Goal: Communication & Community: Answer question/provide support

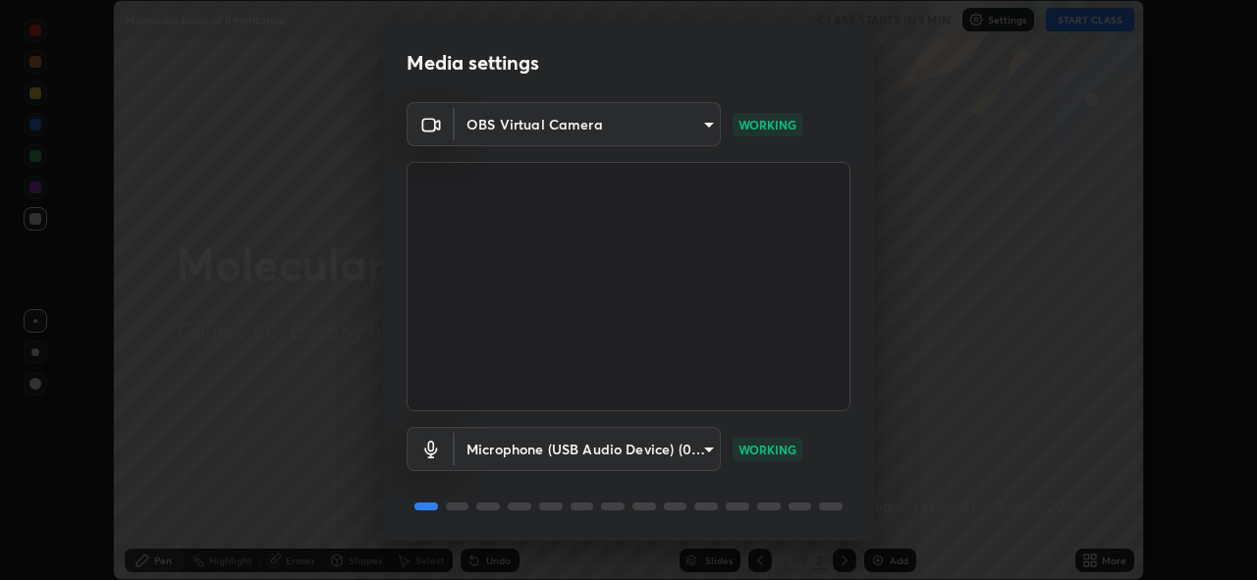
scroll to position [64, 0]
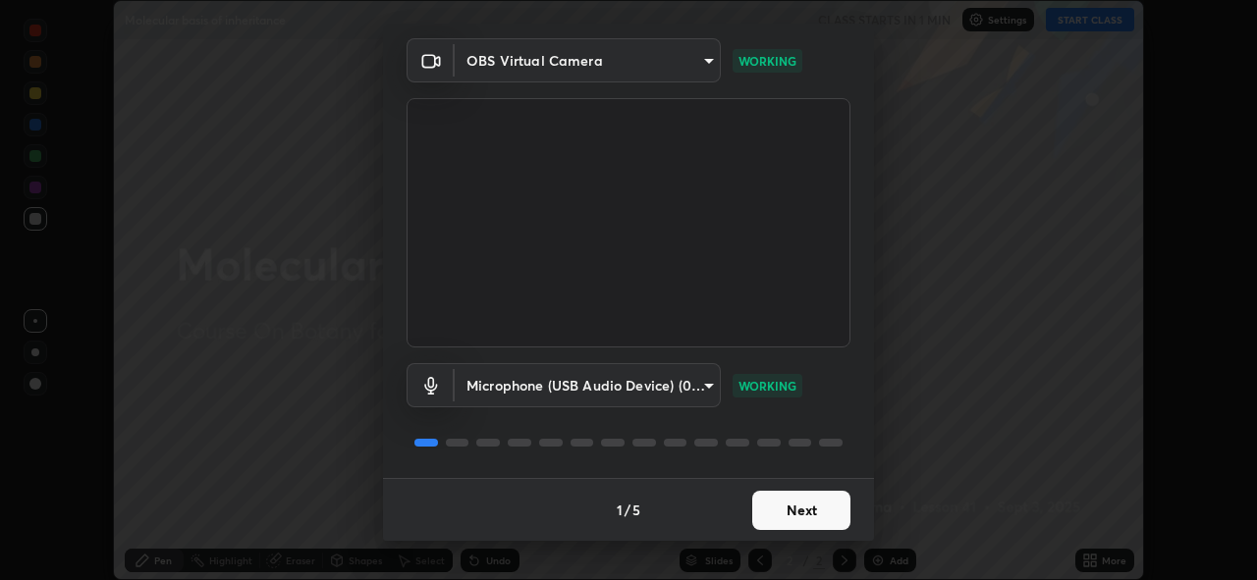
click at [792, 513] on button "Next" at bounding box center [801, 510] width 98 height 39
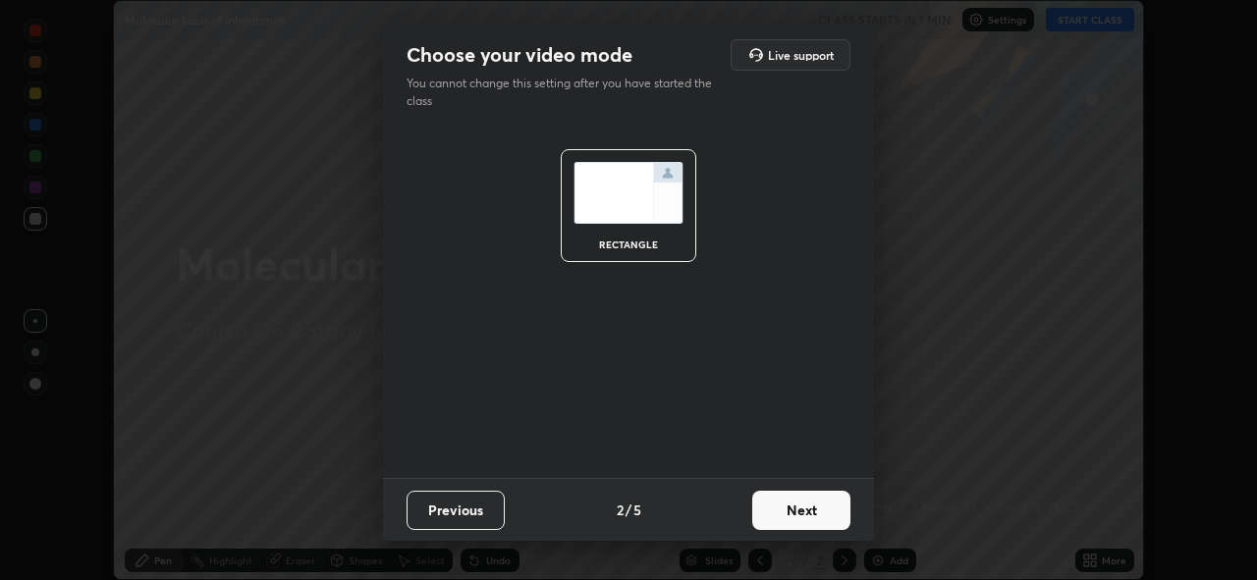
scroll to position [0, 0]
click at [792, 513] on button "Next" at bounding box center [801, 510] width 98 height 39
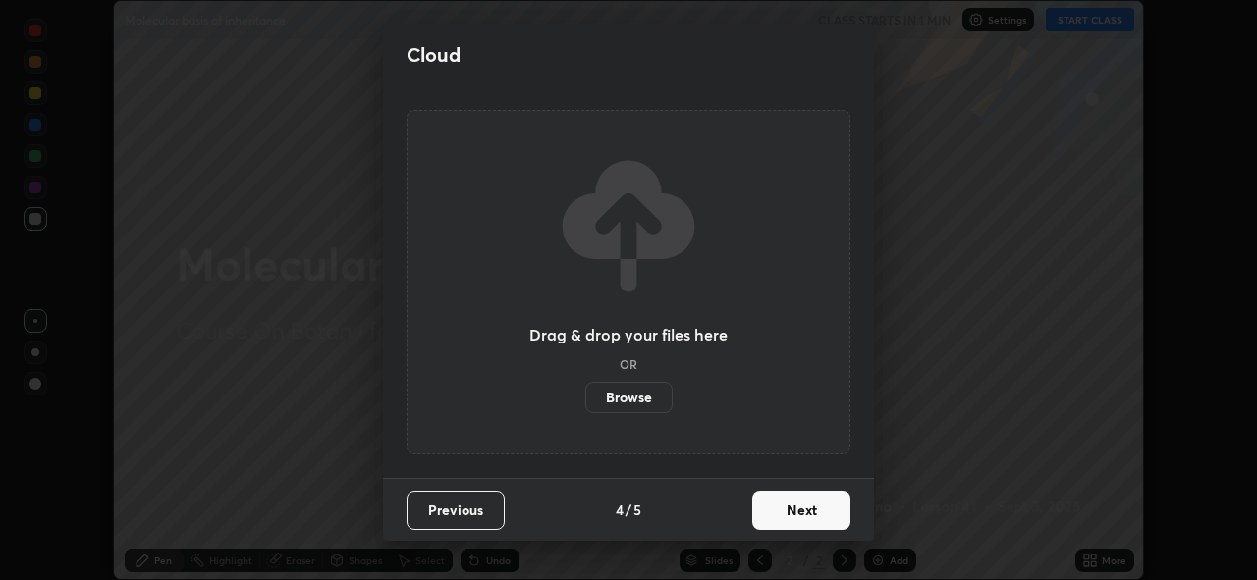
click at [800, 512] on button "Next" at bounding box center [801, 510] width 98 height 39
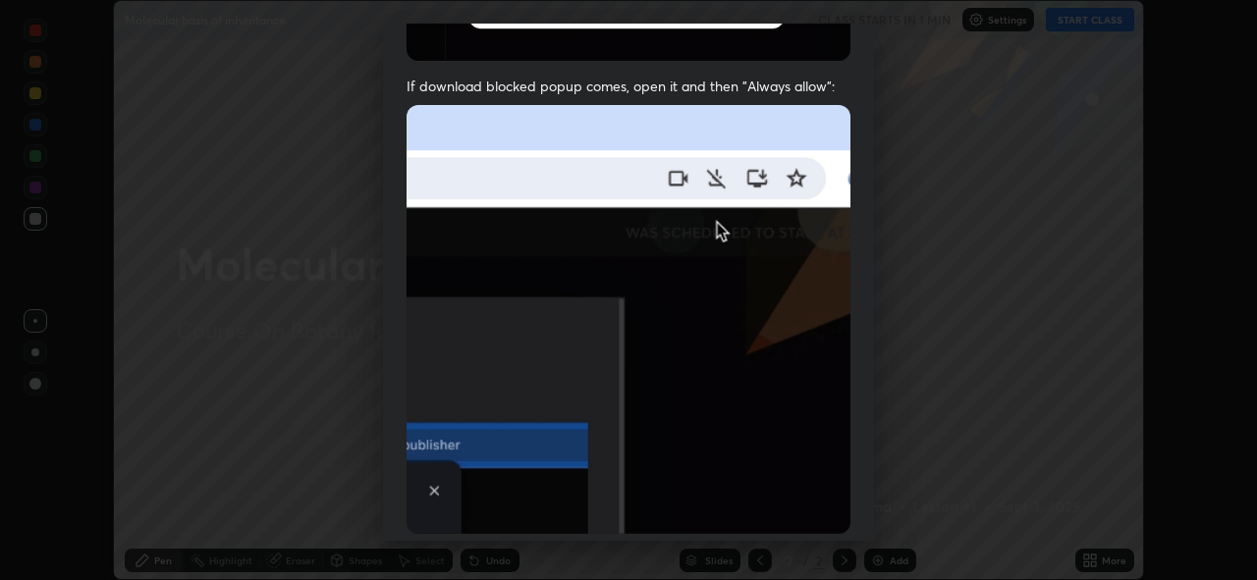
scroll to position [424, 0]
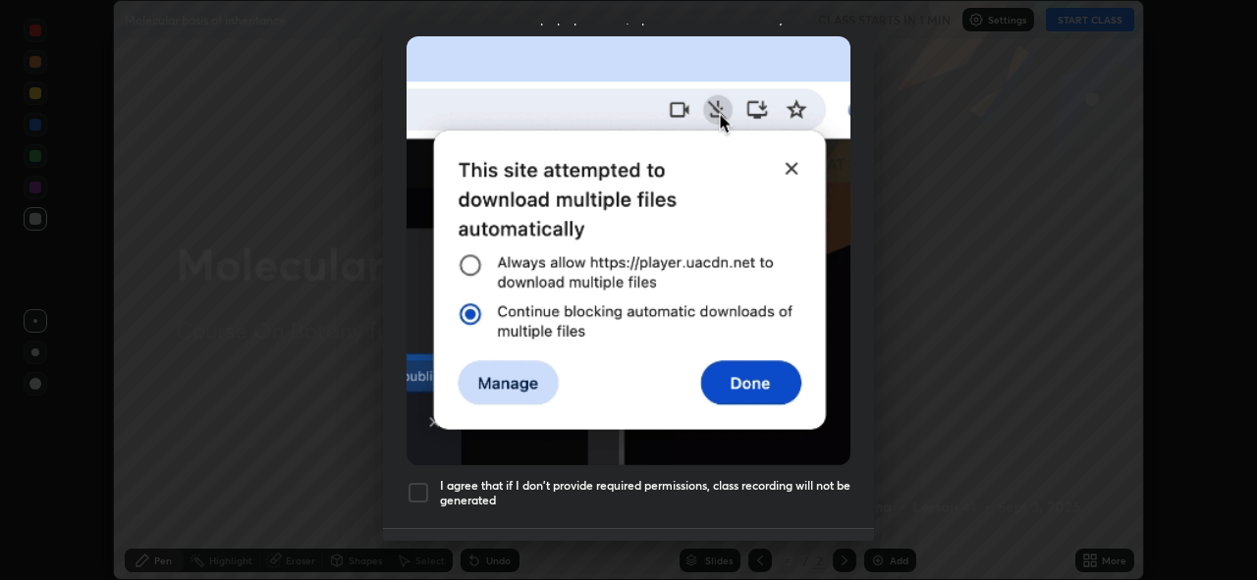
click at [427, 489] on div at bounding box center [419, 493] width 24 height 24
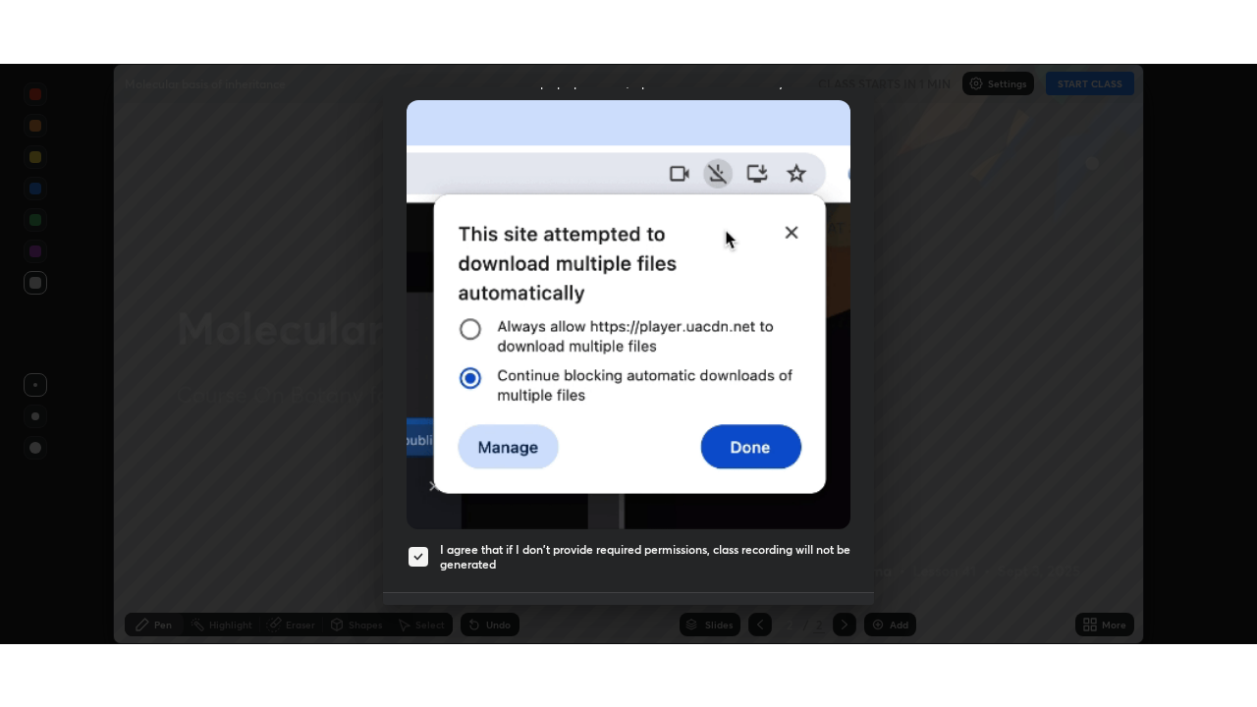
scroll to position [465, 0]
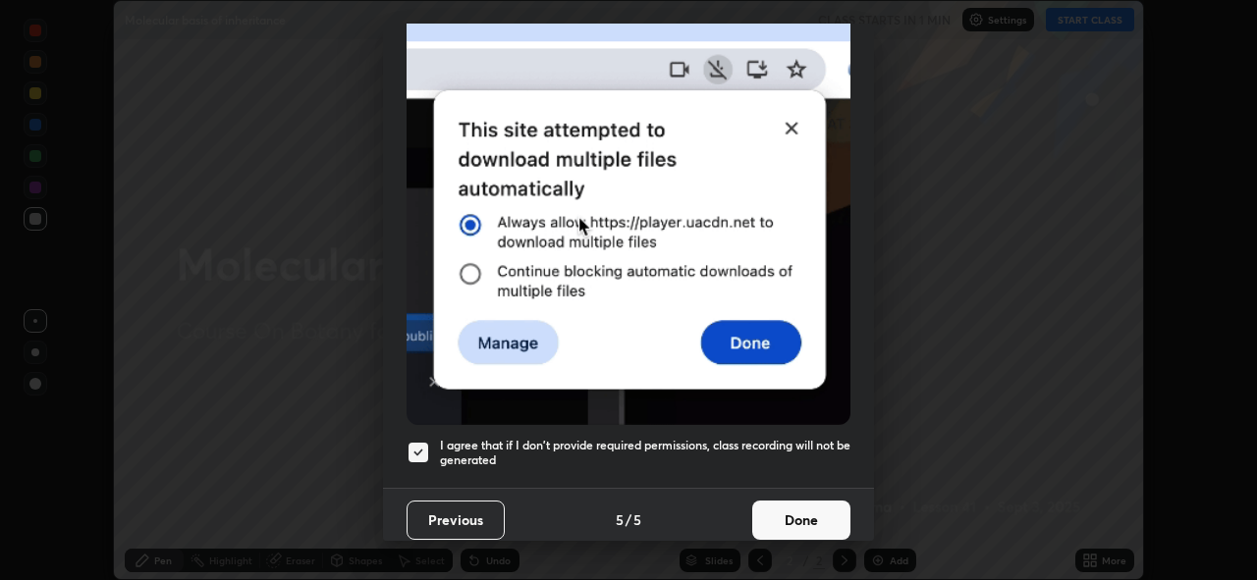
click at [773, 501] on button "Done" at bounding box center [801, 520] width 98 height 39
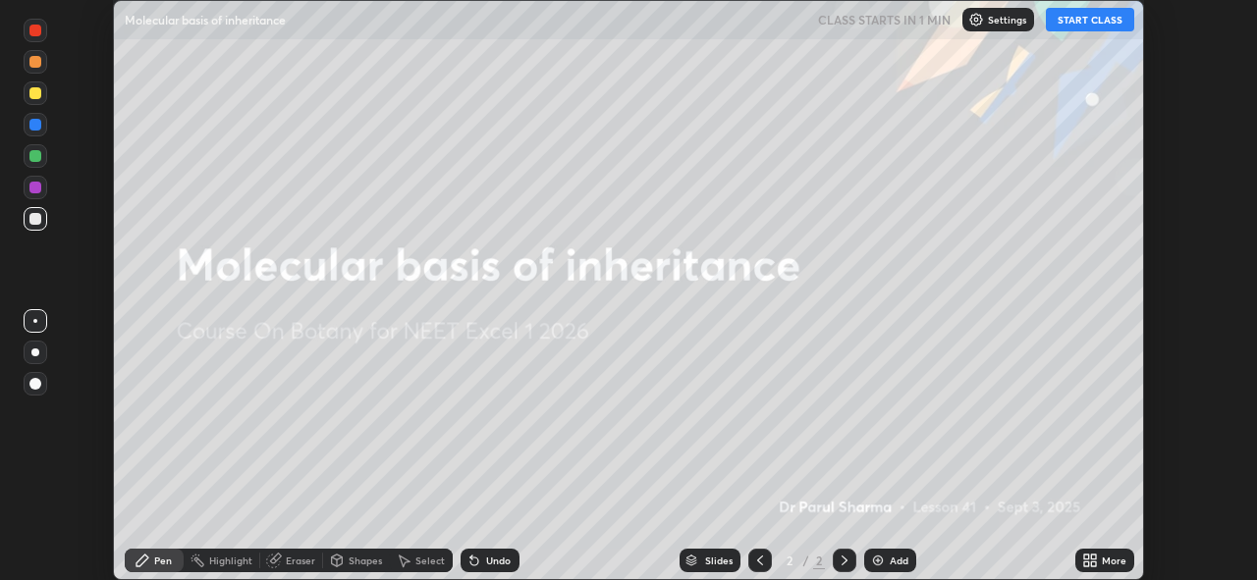
click at [1099, 27] on button "START CLASS" at bounding box center [1090, 20] width 88 height 24
click at [1089, 557] on icon at bounding box center [1086, 557] width 5 height 5
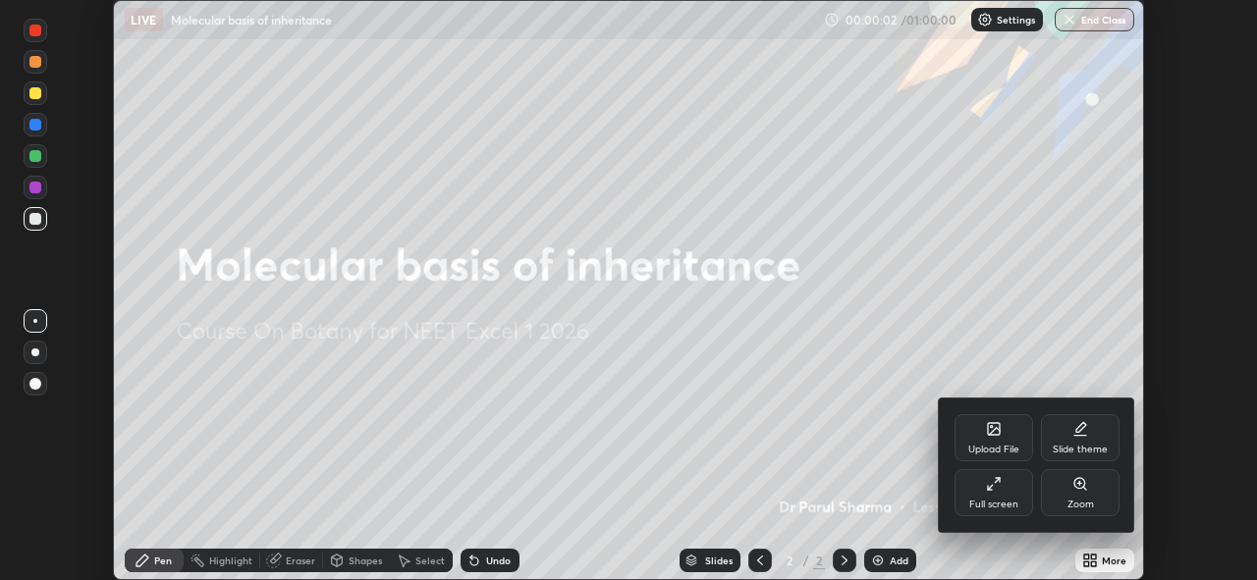
click at [1003, 500] on div "Full screen" at bounding box center [993, 505] width 49 height 10
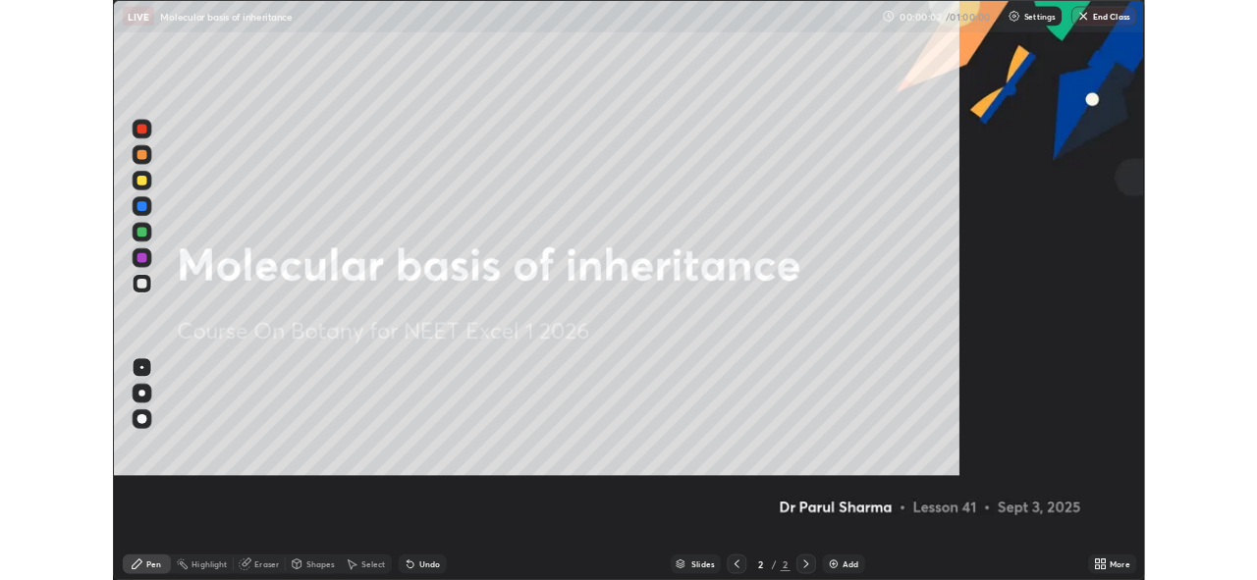
scroll to position [707, 1257]
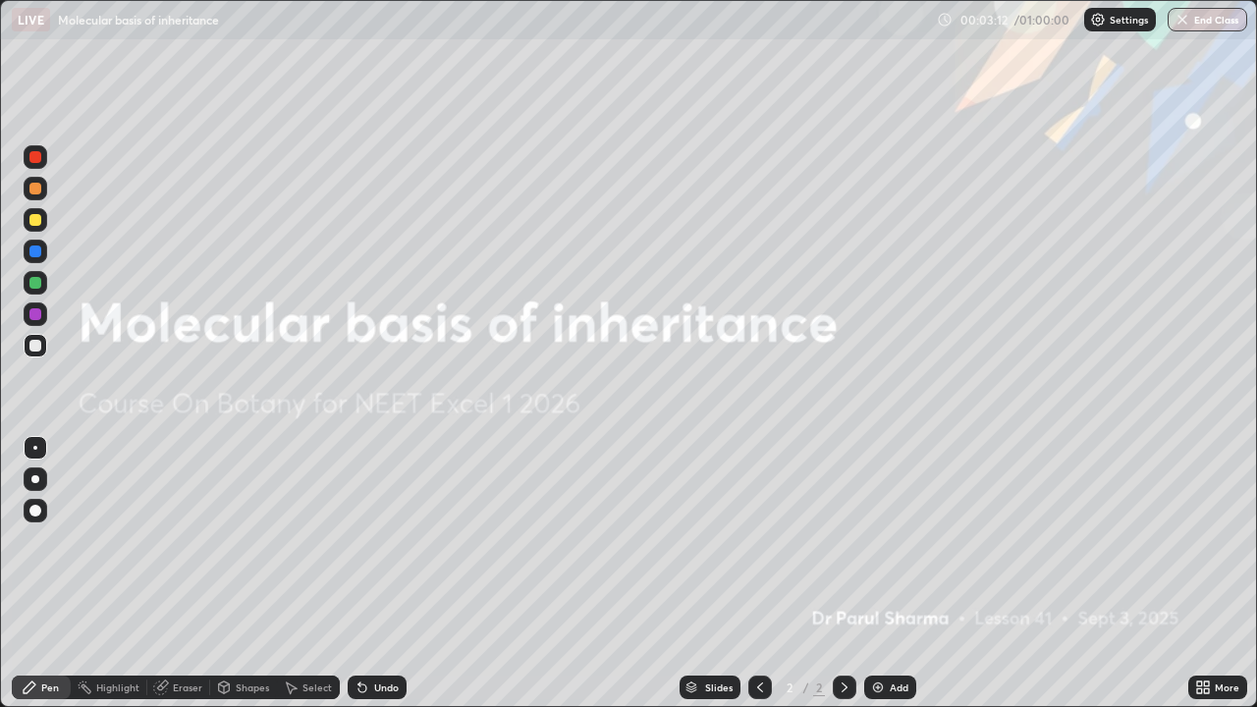
click at [878, 579] on img at bounding box center [878, 688] width 16 height 16
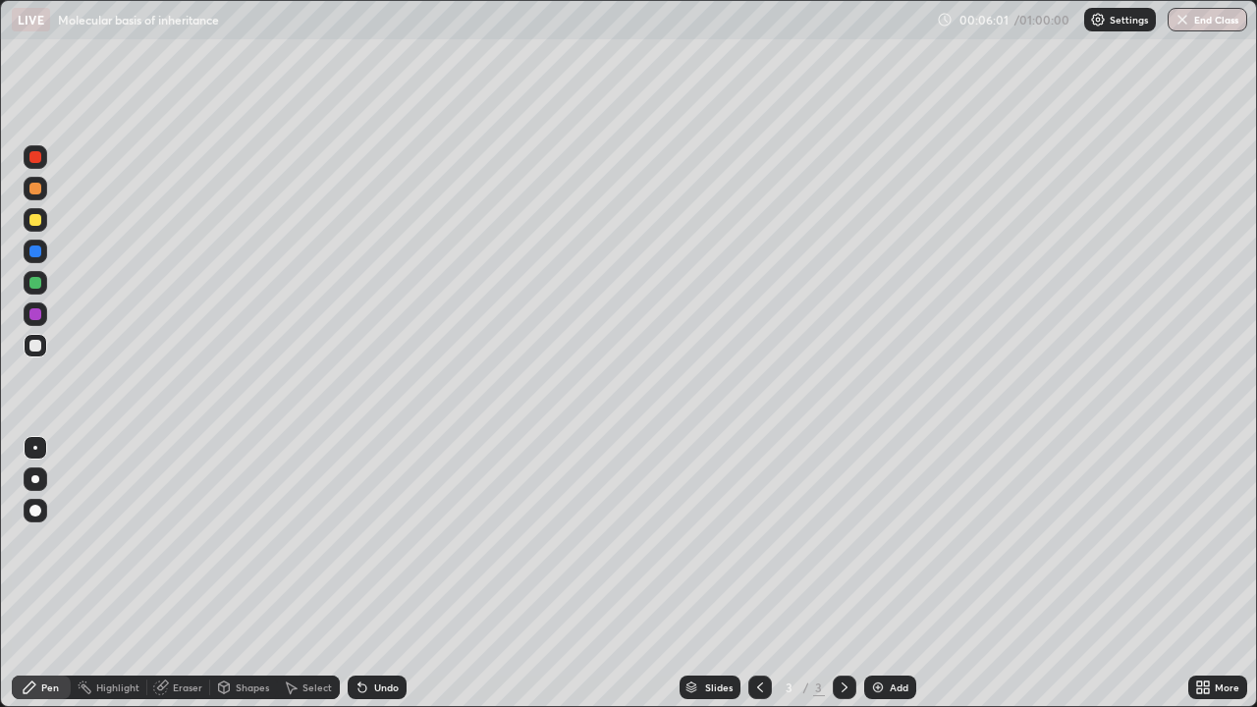
click at [236, 579] on div "Shapes" at bounding box center [252, 688] width 33 height 10
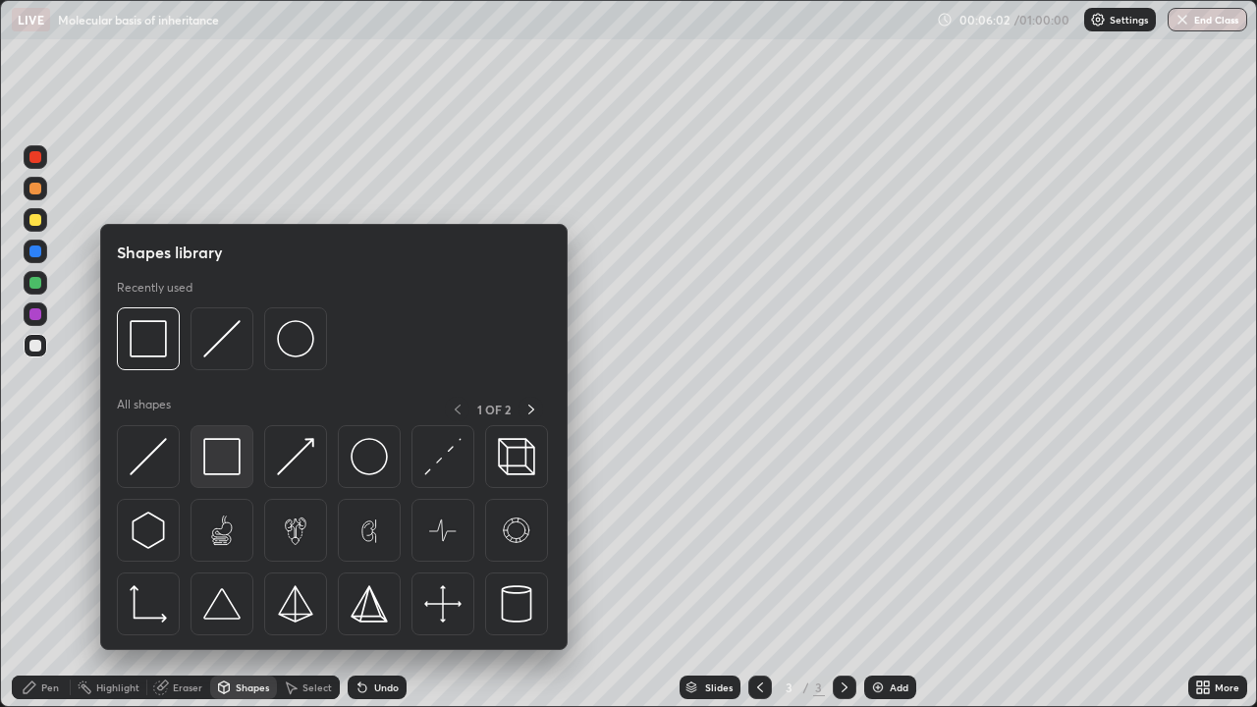
click at [226, 457] on img at bounding box center [221, 456] width 37 height 37
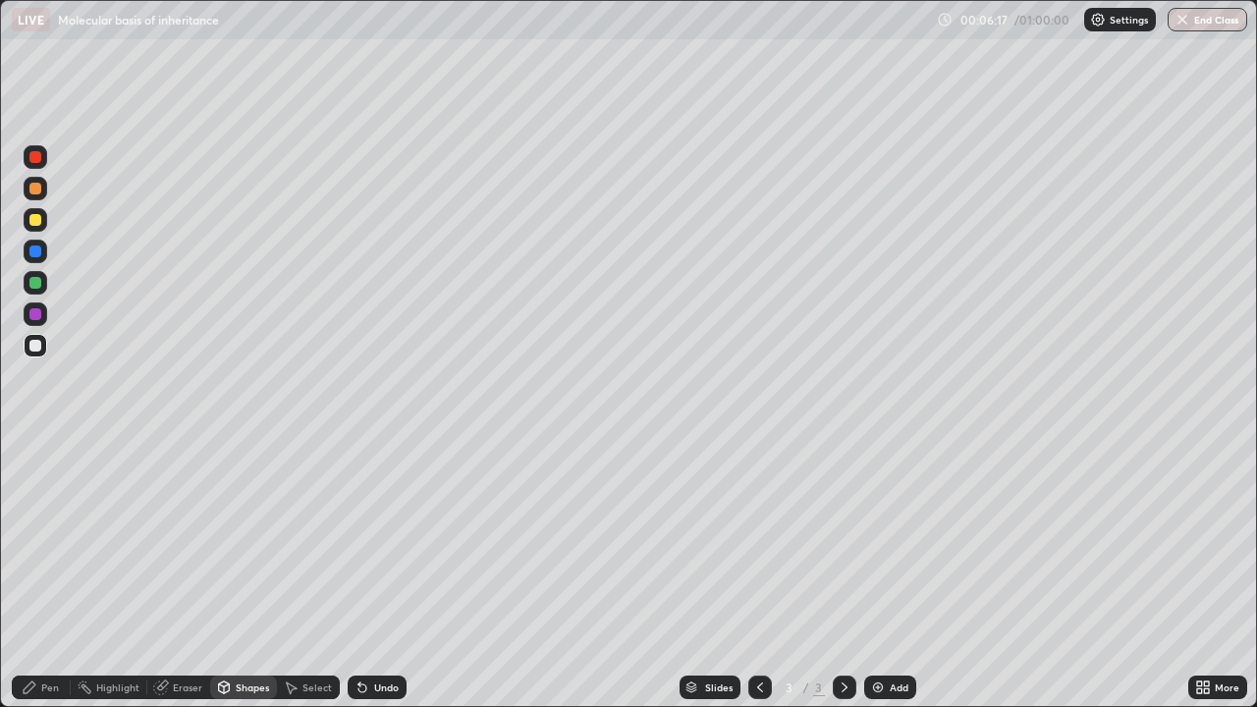
click at [184, 579] on div "Eraser" at bounding box center [187, 688] width 29 height 10
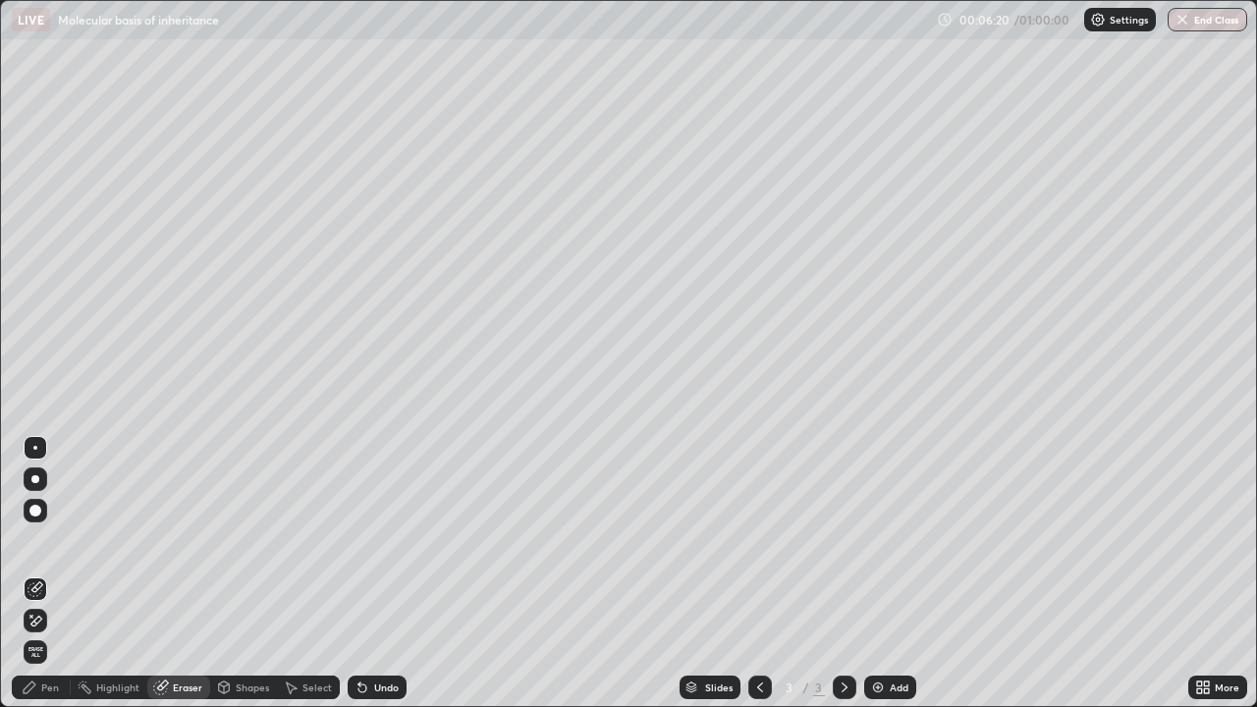
click at [35, 448] on div at bounding box center [35, 448] width 4 height 4
click at [46, 579] on div "Pen" at bounding box center [50, 688] width 18 height 10
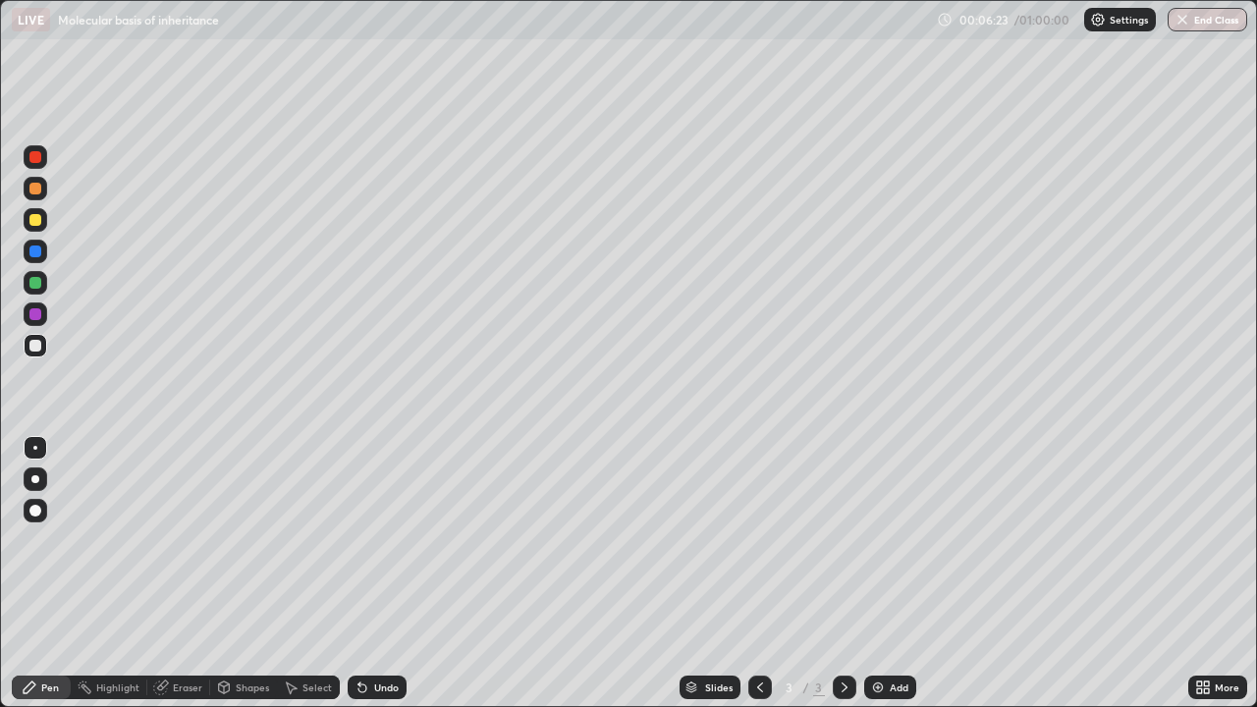
click at [35, 342] on div at bounding box center [35, 346] width 12 height 12
click at [33, 220] on div at bounding box center [35, 220] width 12 height 12
click at [878, 579] on img at bounding box center [878, 688] width 16 height 16
click at [44, 161] on div at bounding box center [36, 157] width 24 height 24
click at [35, 349] on div at bounding box center [35, 346] width 12 height 12
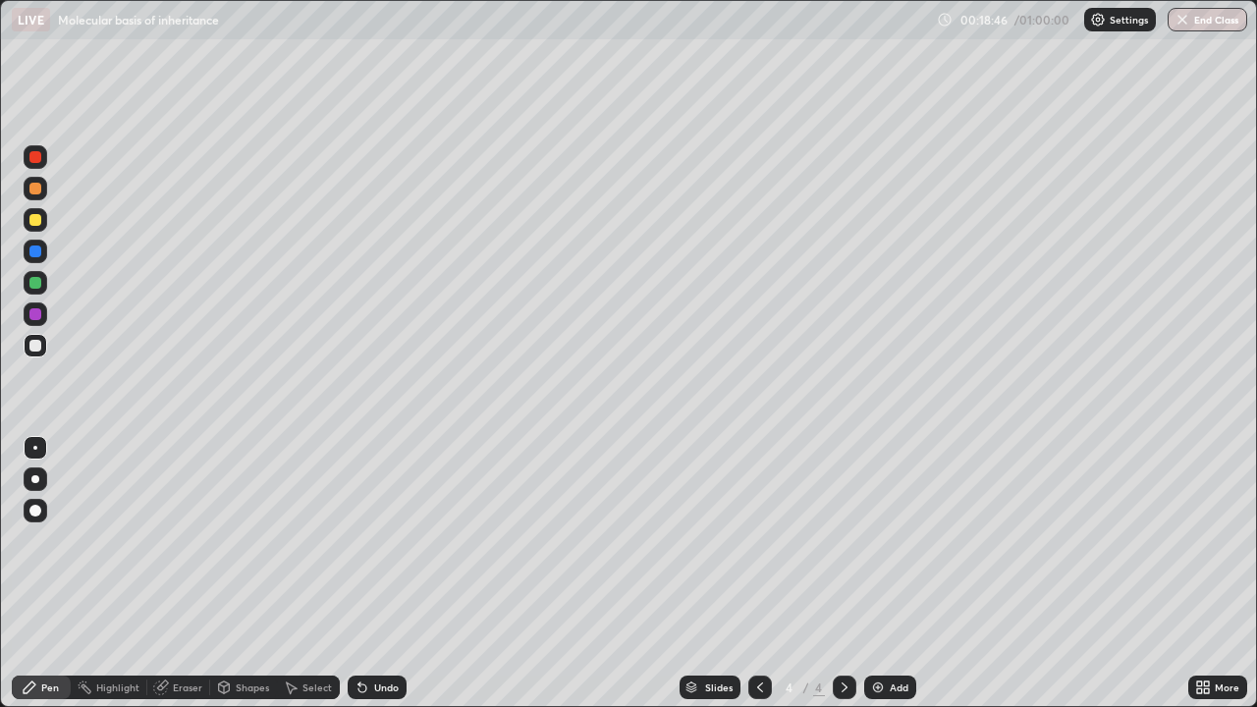
click at [877, 579] on img at bounding box center [878, 688] width 16 height 16
click at [40, 157] on div at bounding box center [35, 157] width 12 height 12
click at [35, 344] on div at bounding box center [35, 346] width 12 height 12
click at [35, 284] on div at bounding box center [35, 283] width 12 height 12
click at [31, 348] on div at bounding box center [35, 346] width 12 height 12
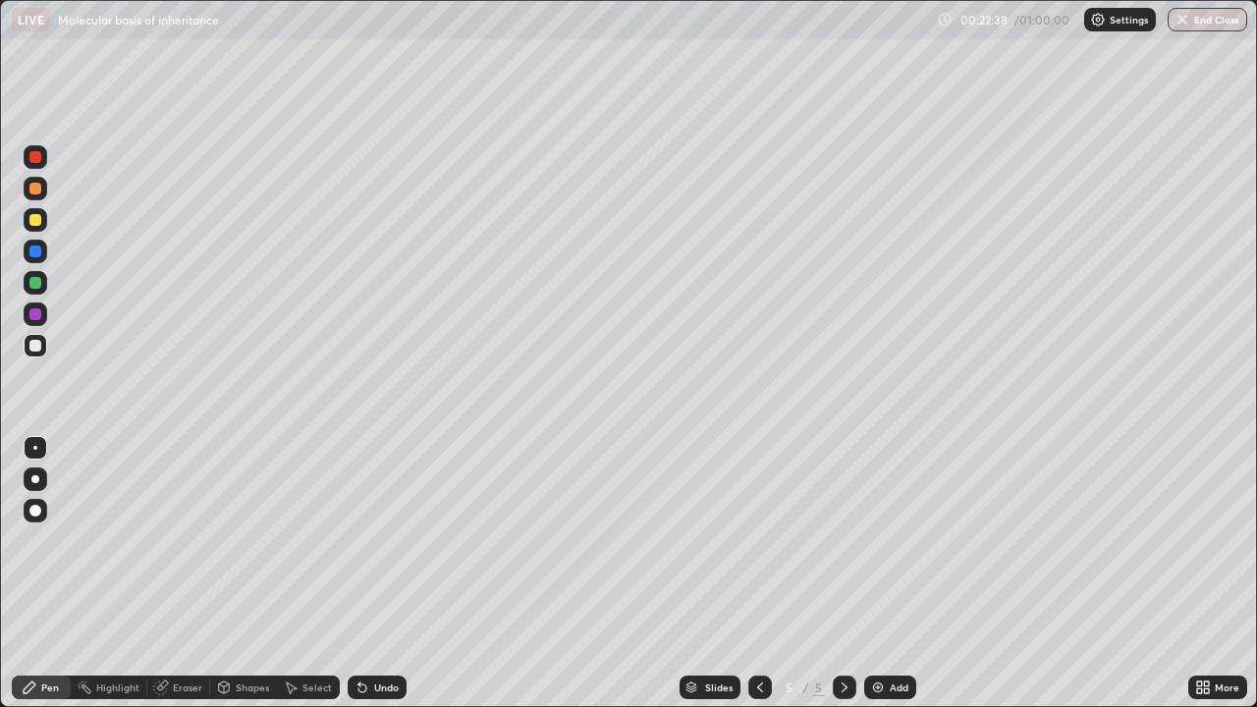
click at [876, 579] on img at bounding box center [878, 688] width 16 height 16
click at [33, 220] on div at bounding box center [35, 220] width 12 height 12
click at [35, 283] on div at bounding box center [35, 283] width 12 height 12
click at [367, 579] on div "Undo" at bounding box center [377, 688] width 59 height 24
click at [370, 579] on div "Undo" at bounding box center [377, 688] width 59 height 24
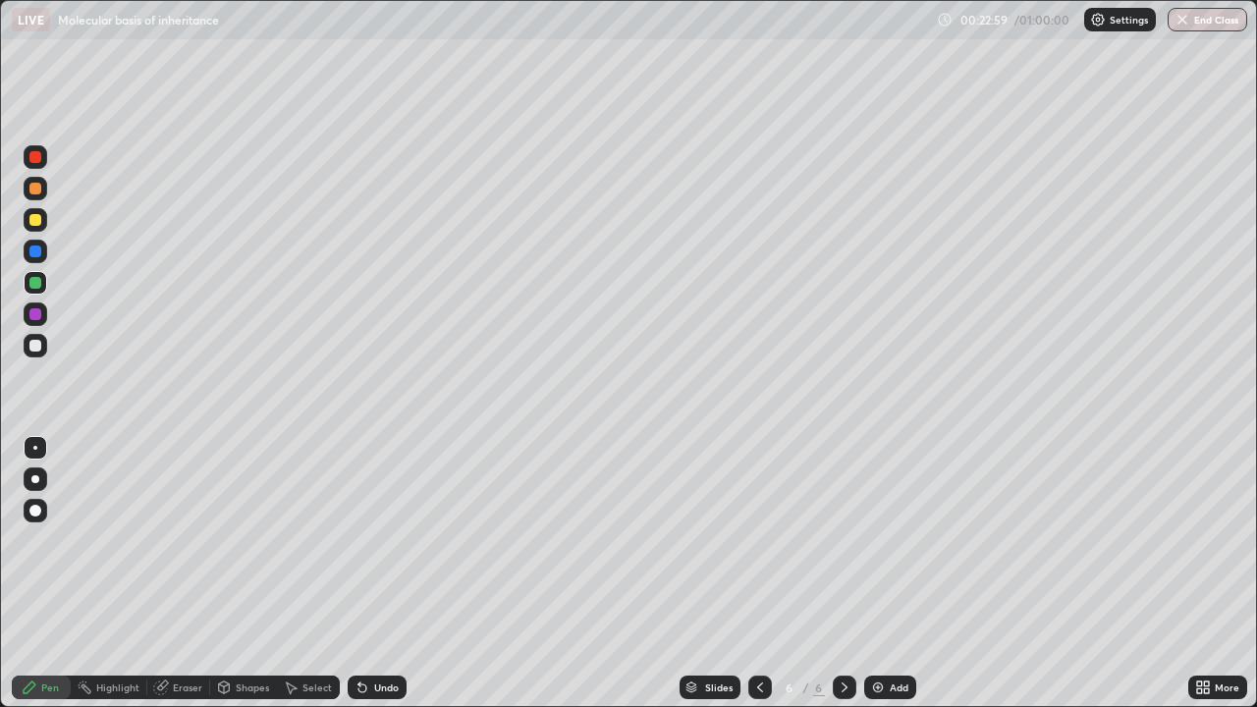
click at [368, 579] on div "Undo" at bounding box center [377, 688] width 59 height 24
click at [36, 219] on div at bounding box center [35, 220] width 12 height 12
click at [34, 282] on div at bounding box center [35, 283] width 12 height 12
click at [27, 217] on div at bounding box center [36, 220] width 24 height 24
click at [36, 279] on div at bounding box center [35, 283] width 12 height 12
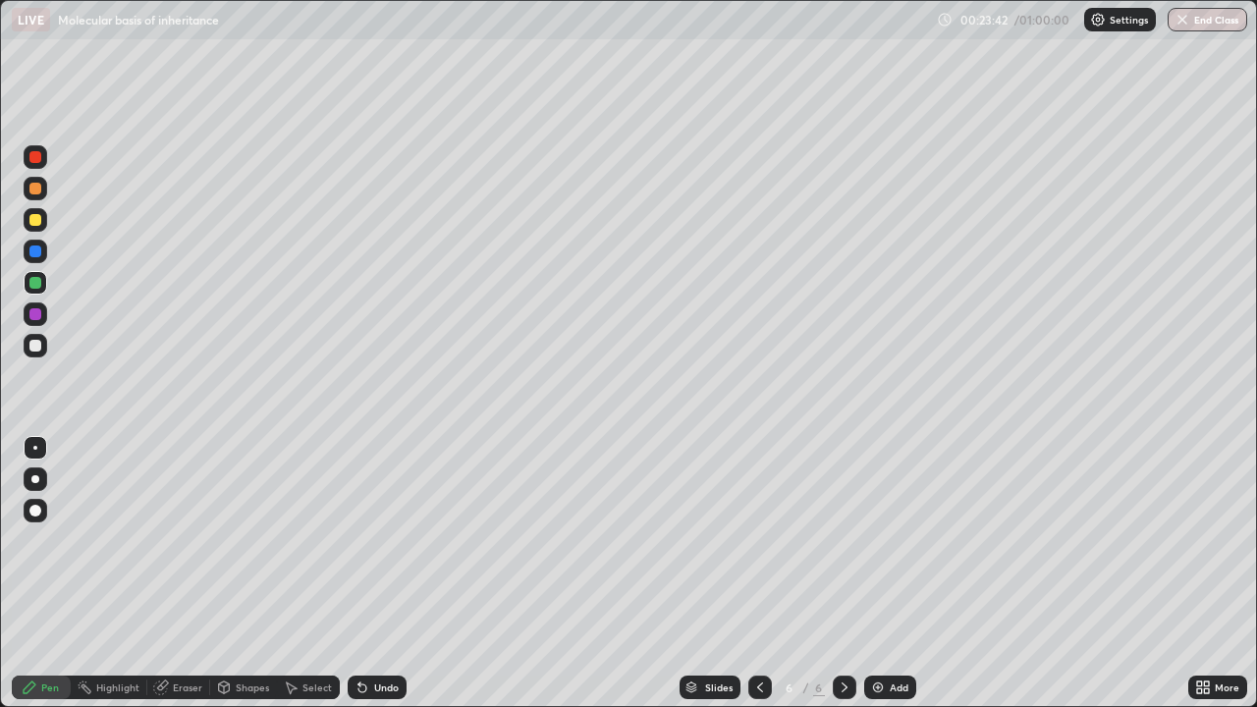
click at [38, 280] on div at bounding box center [35, 283] width 12 height 12
click at [37, 219] on div at bounding box center [35, 220] width 12 height 12
click at [35, 315] on div at bounding box center [35, 314] width 12 height 12
click at [35, 219] on div at bounding box center [35, 220] width 12 height 12
click at [758, 579] on icon at bounding box center [760, 688] width 16 height 16
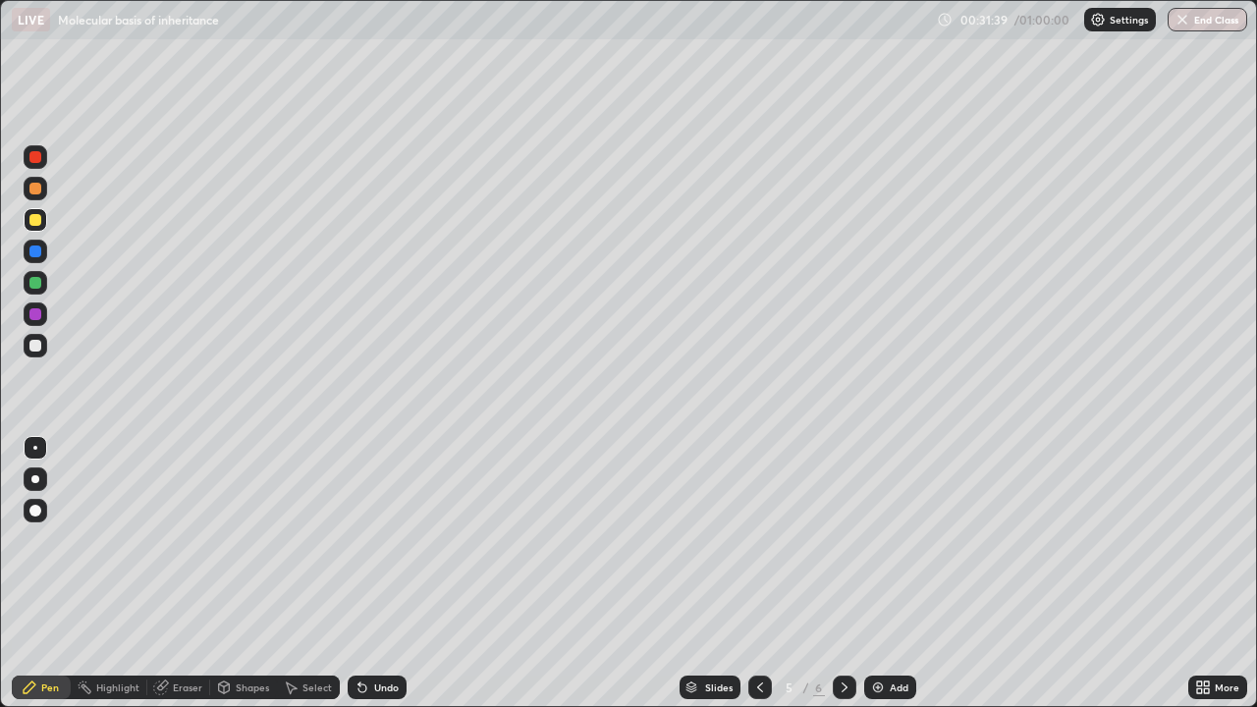
click at [843, 579] on icon at bounding box center [845, 688] width 16 height 16
click at [759, 579] on icon at bounding box center [760, 688] width 16 height 16
click at [756, 579] on icon at bounding box center [760, 688] width 16 height 16
click at [843, 579] on icon at bounding box center [845, 688] width 16 height 16
click at [846, 579] on icon at bounding box center [845, 688] width 16 height 16
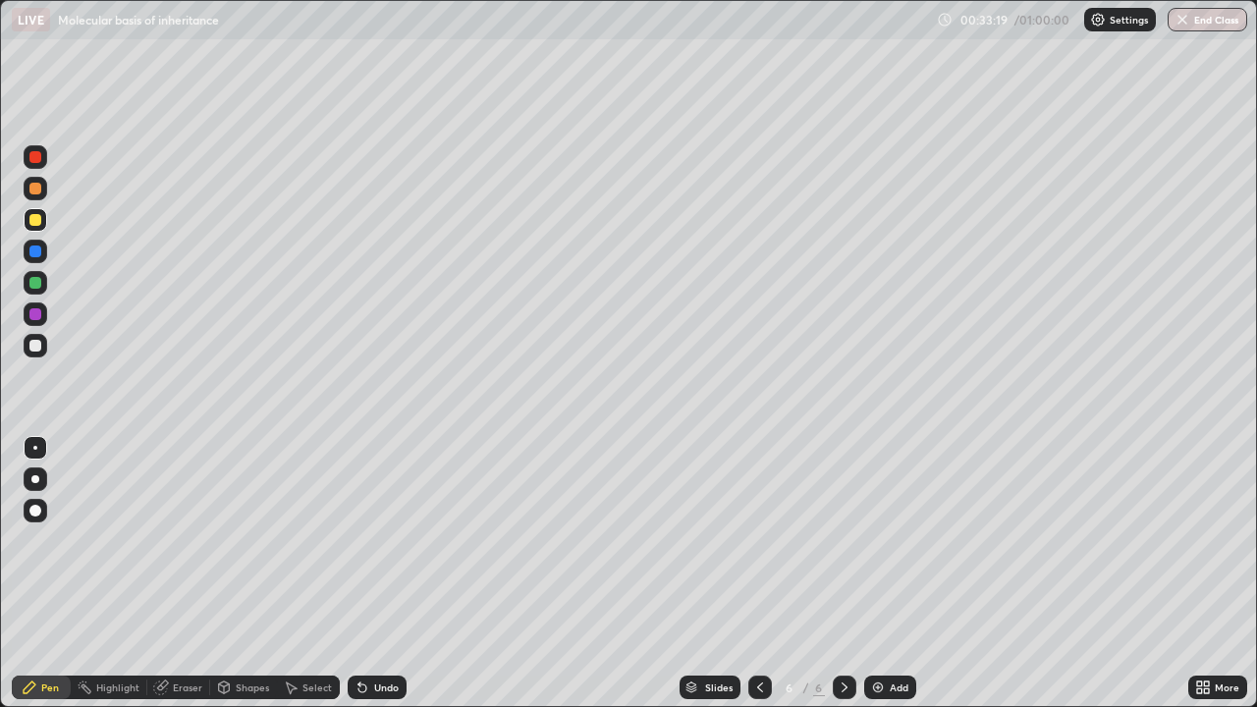
click at [841, 579] on icon at bounding box center [845, 688] width 16 height 16
click at [845, 579] on icon at bounding box center [845, 688] width 16 height 16
click at [877, 579] on img at bounding box center [878, 688] width 16 height 16
click at [239, 579] on div "Shapes" at bounding box center [252, 688] width 33 height 10
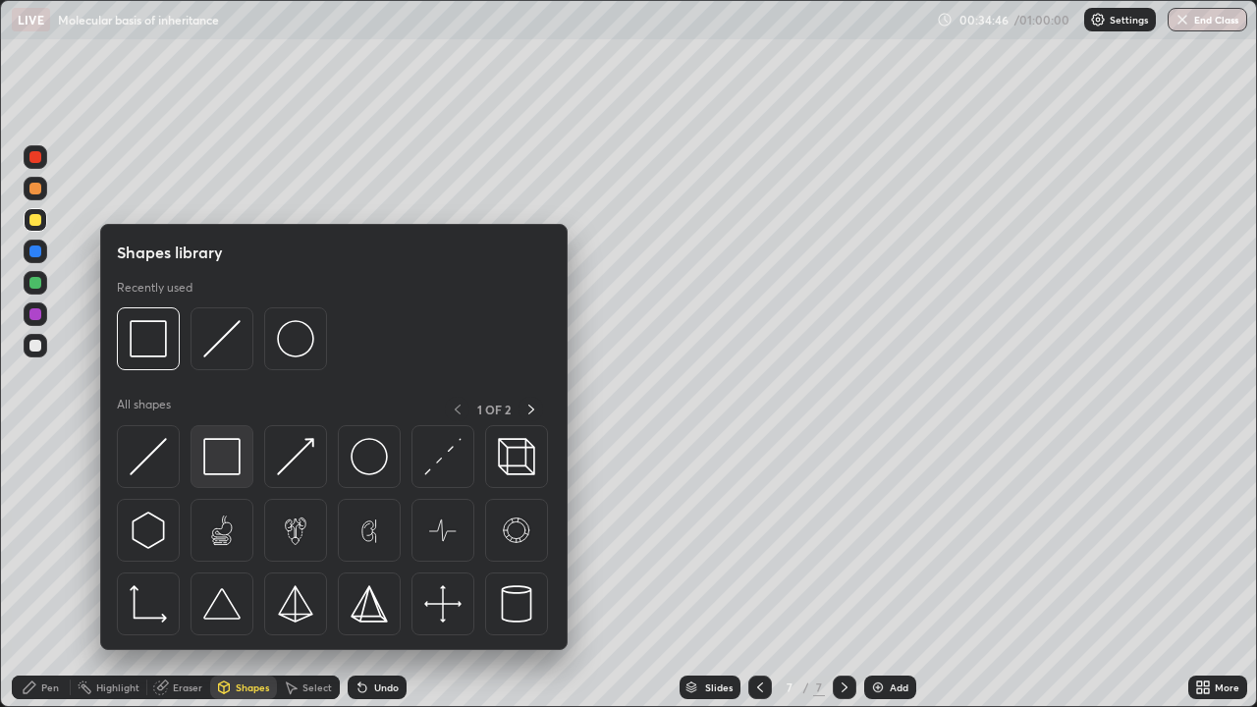
click at [232, 467] on img at bounding box center [221, 456] width 37 height 37
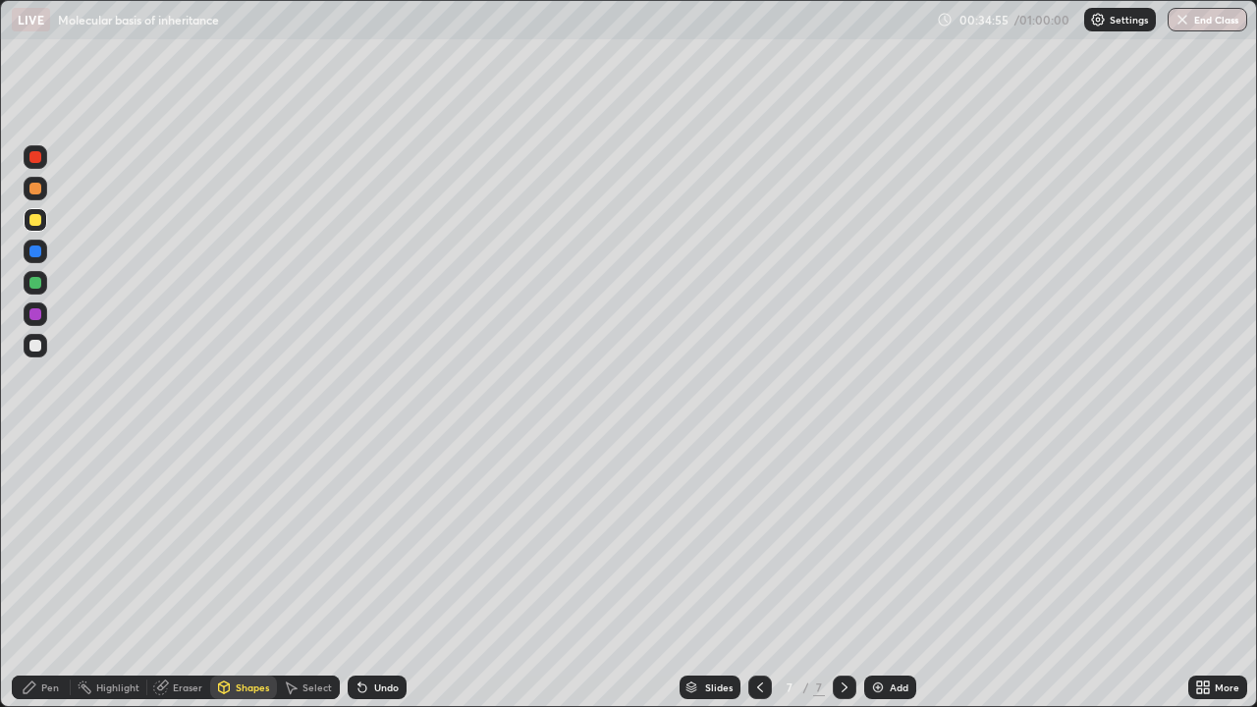
click at [222, 579] on icon at bounding box center [224, 686] width 11 height 3
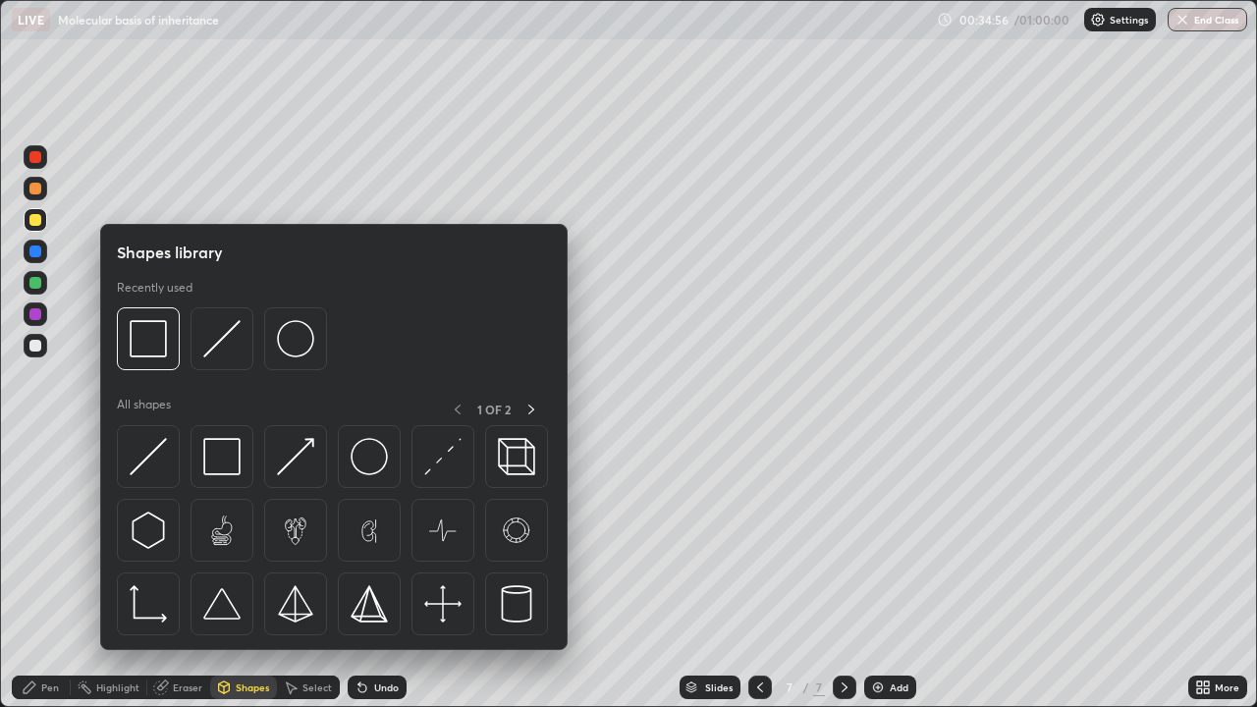
click at [167, 458] on img at bounding box center [148, 456] width 37 height 37
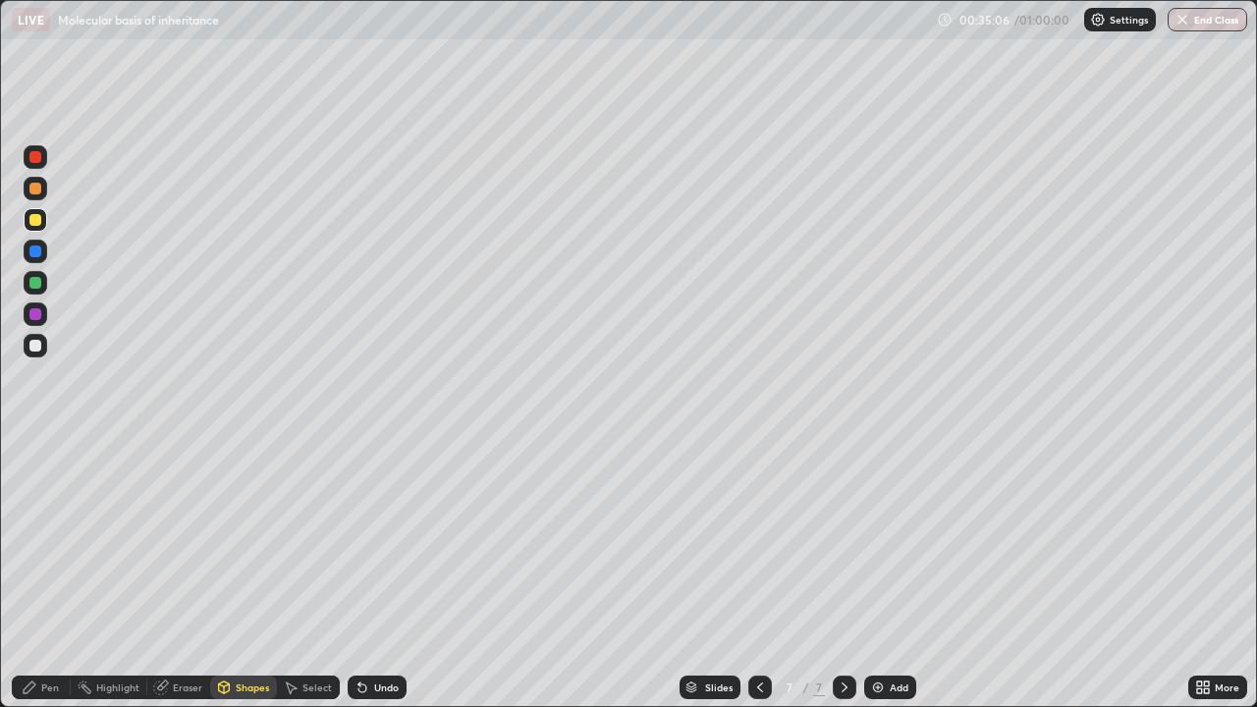
click at [47, 579] on div "Pen" at bounding box center [50, 688] width 18 height 10
click at [31, 347] on div at bounding box center [35, 346] width 12 height 12
click at [236, 579] on div "Shapes" at bounding box center [252, 688] width 33 height 10
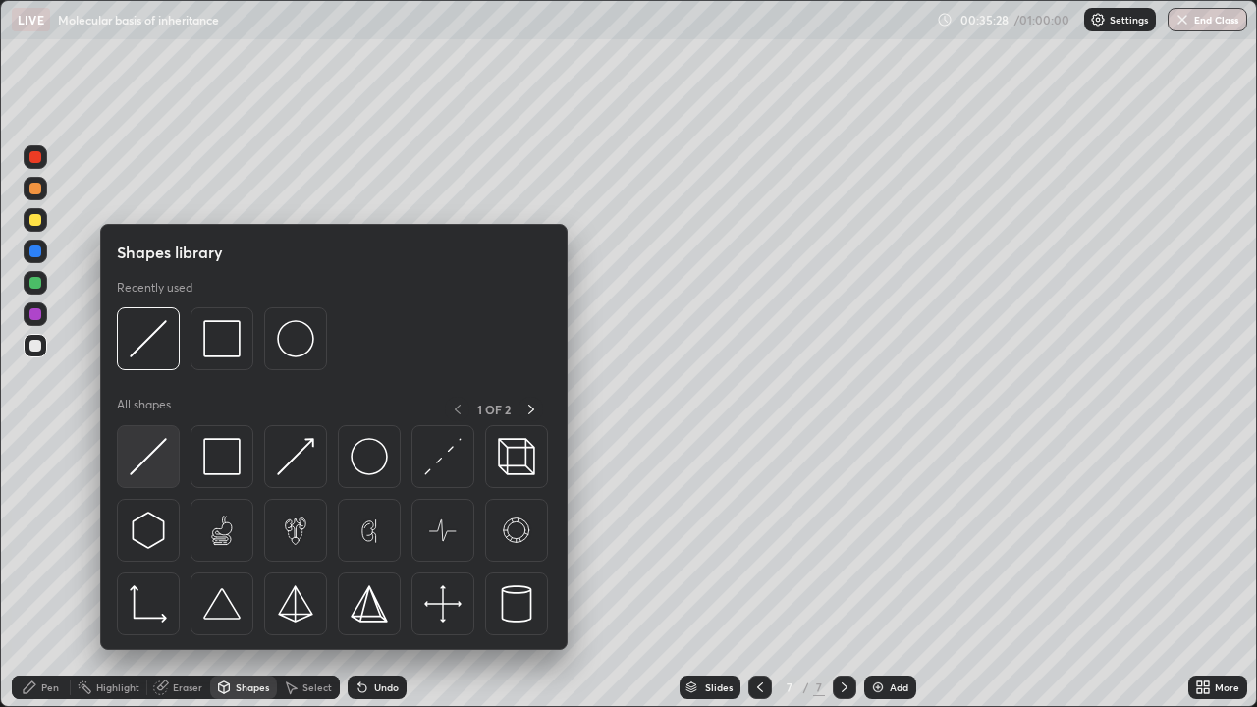
click at [157, 465] on img at bounding box center [148, 456] width 37 height 37
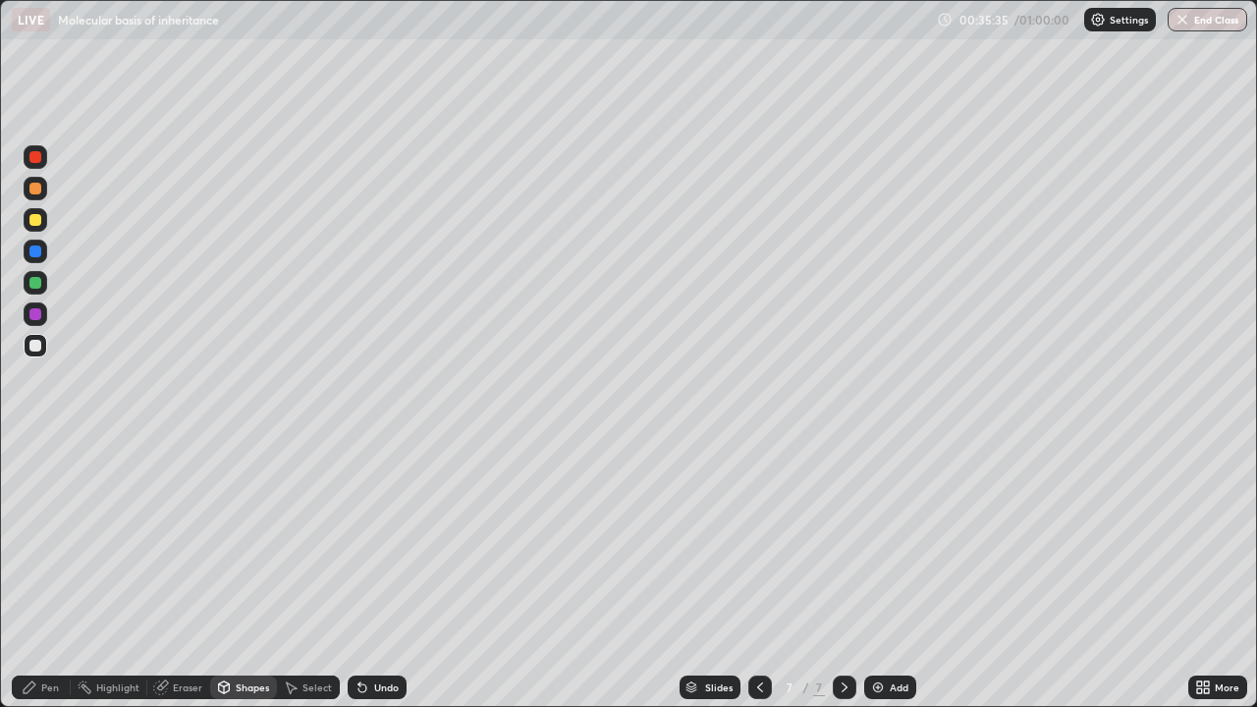
click at [30, 288] on div at bounding box center [36, 283] width 24 height 24
click at [43, 579] on div "Pen" at bounding box center [50, 688] width 18 height 10
click at [32, 348] on div at bounding box center [35, 346] width 12 height 12
click at [876, 579] on img at bounding box center [878, 688] width 16 height 16
click at [35, 255] on div at bounding box center [35, 252] width 12 height 12
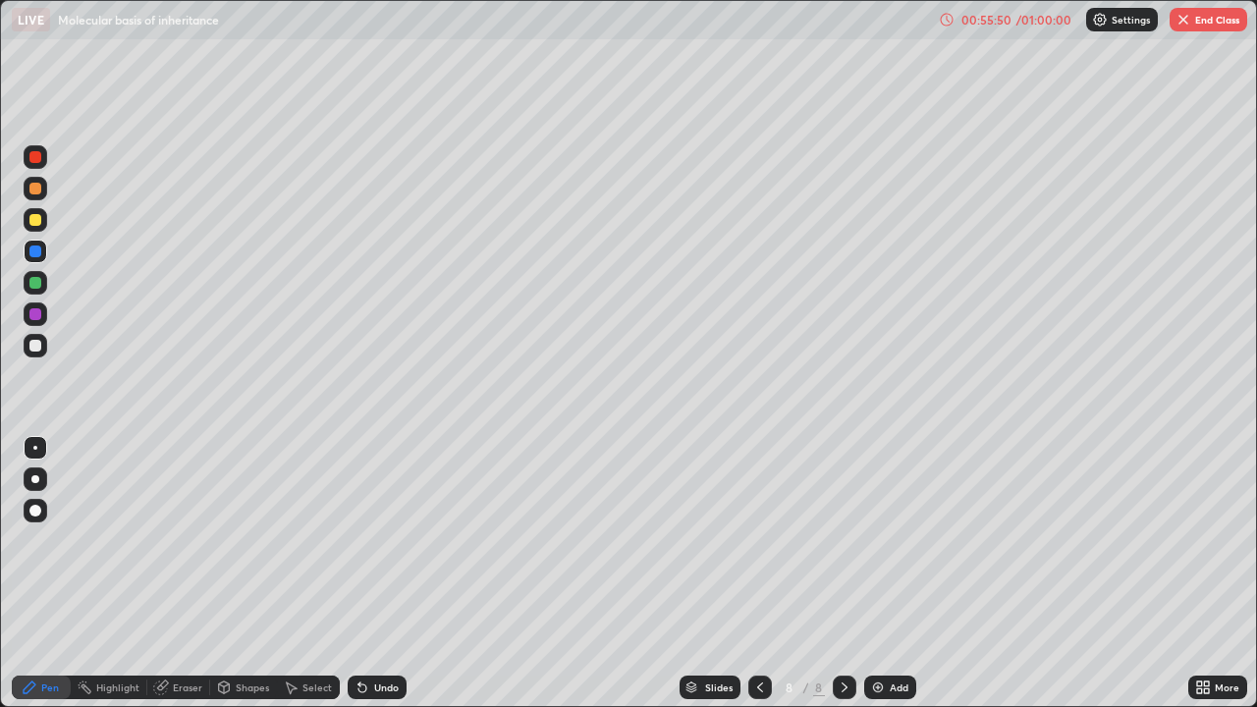
click at [1199, 579] on icon at bounding box center [1199, 690] width 5 height 5
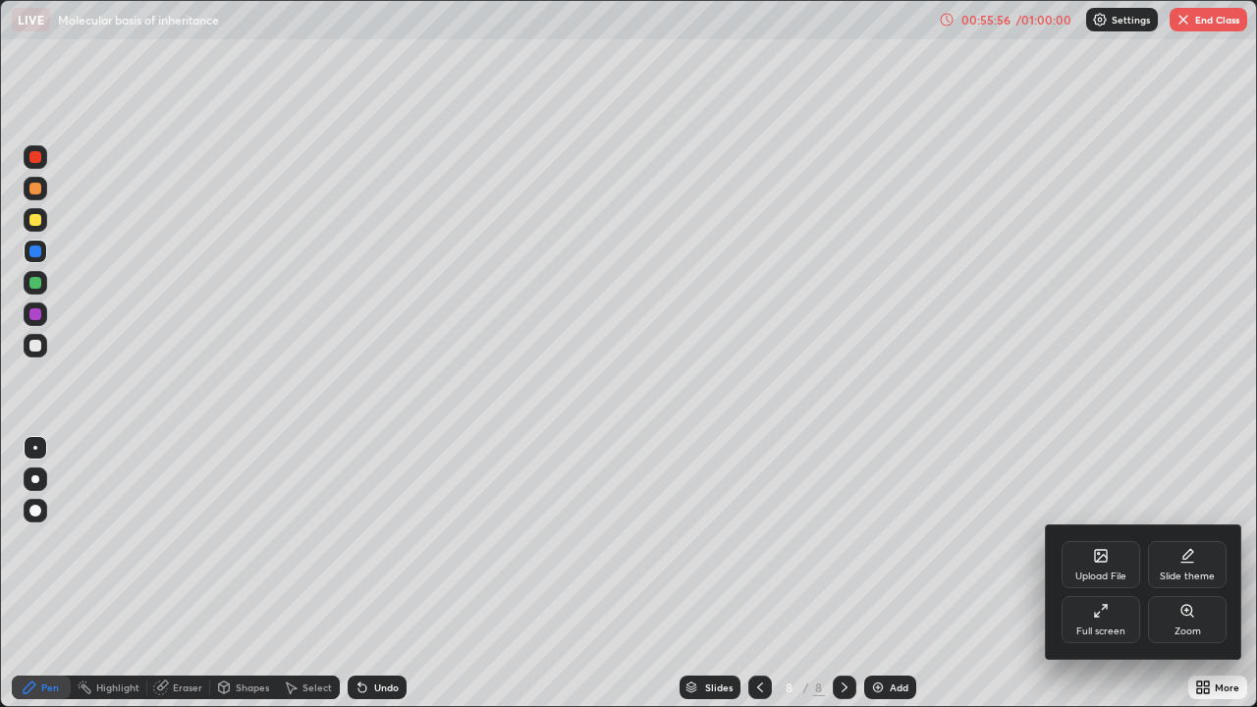
click at [1097, 567] on div "Upload File" at bounding box center [1101, 564] width 79 height 47
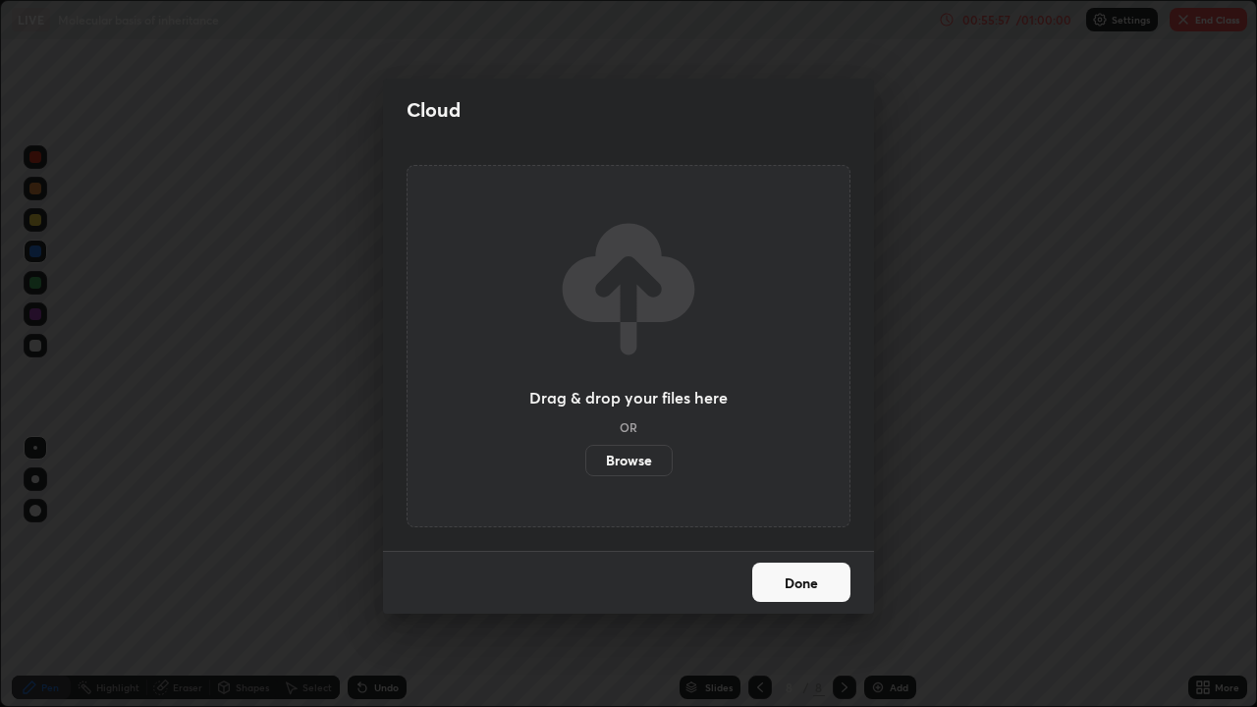
click at [640, 452] on label "Browse" at bounding box center [628, 460] width 87 height 31
click at [585, 452] on input "Browse" at bounding box center [585, 460] width 0 height 31
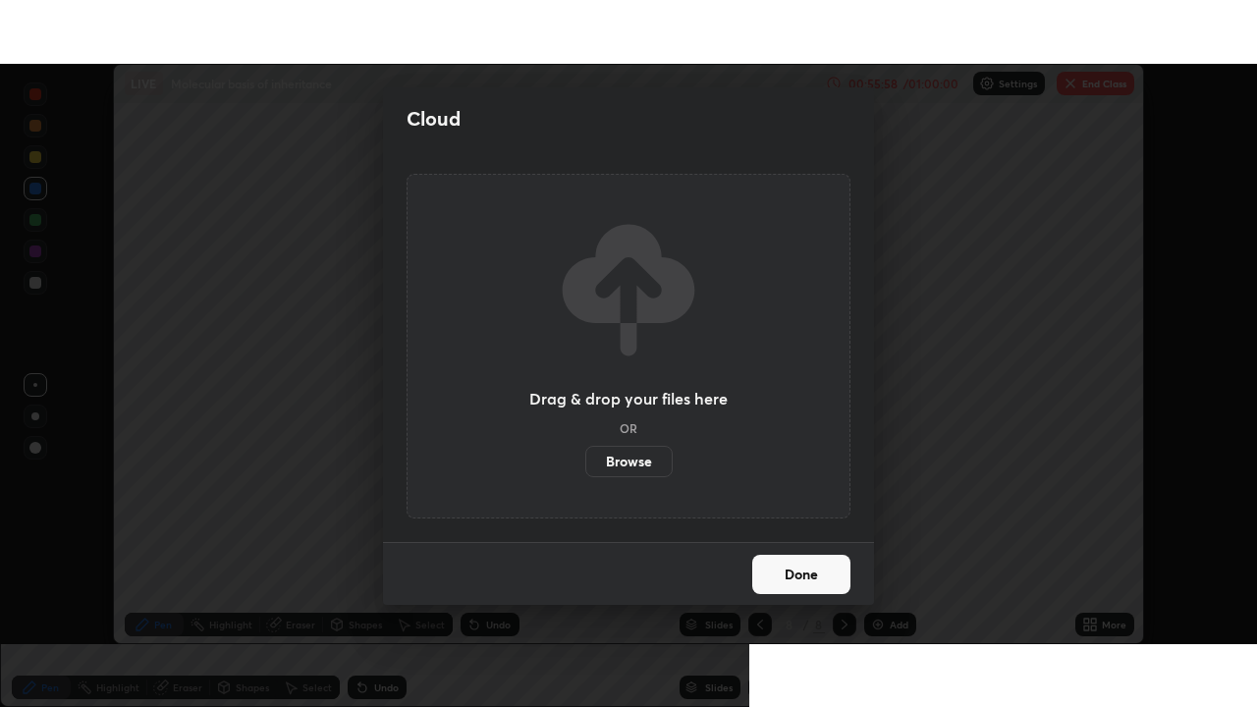
scroll to position [97628, 96951]
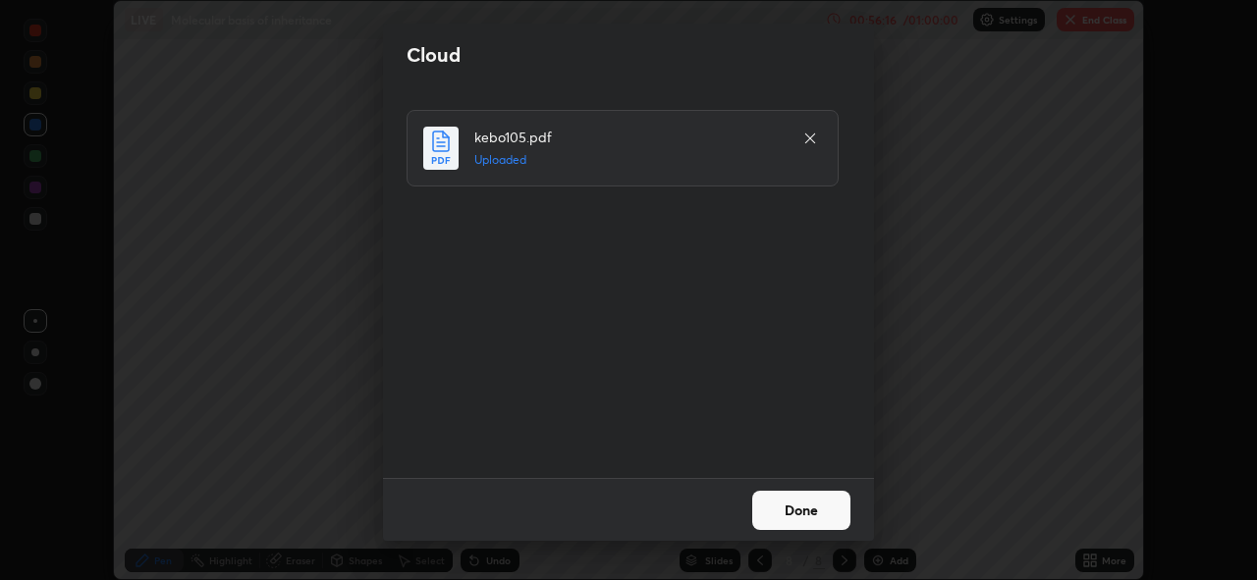
click at [795, 505] on button "Done" at bounding box center [801, 510] width 98 height 39
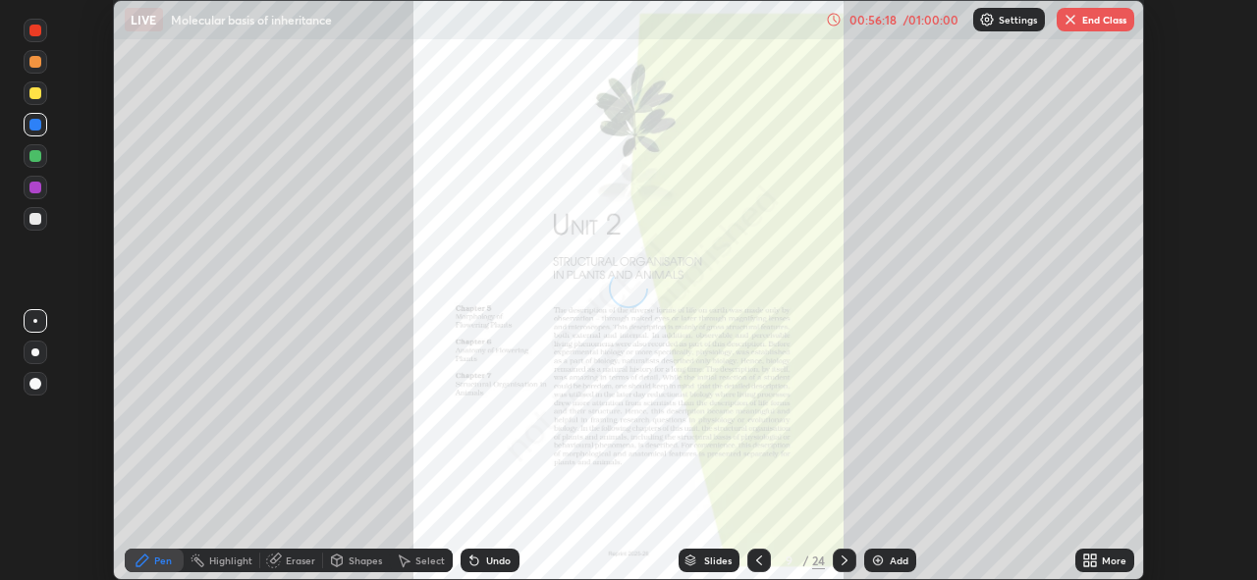
click at [1091, 563] on icon at bounding box center [1093, 564] width 5 height 5
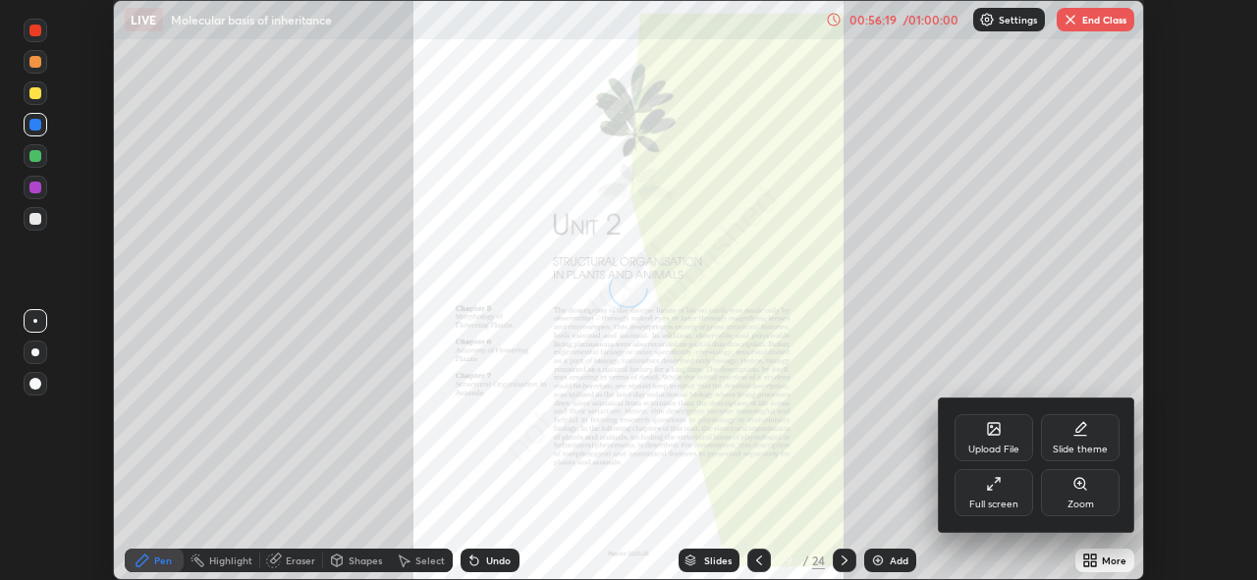
click at [1000, 490] on icon at bounding box center [994, 484] width 16 height 16
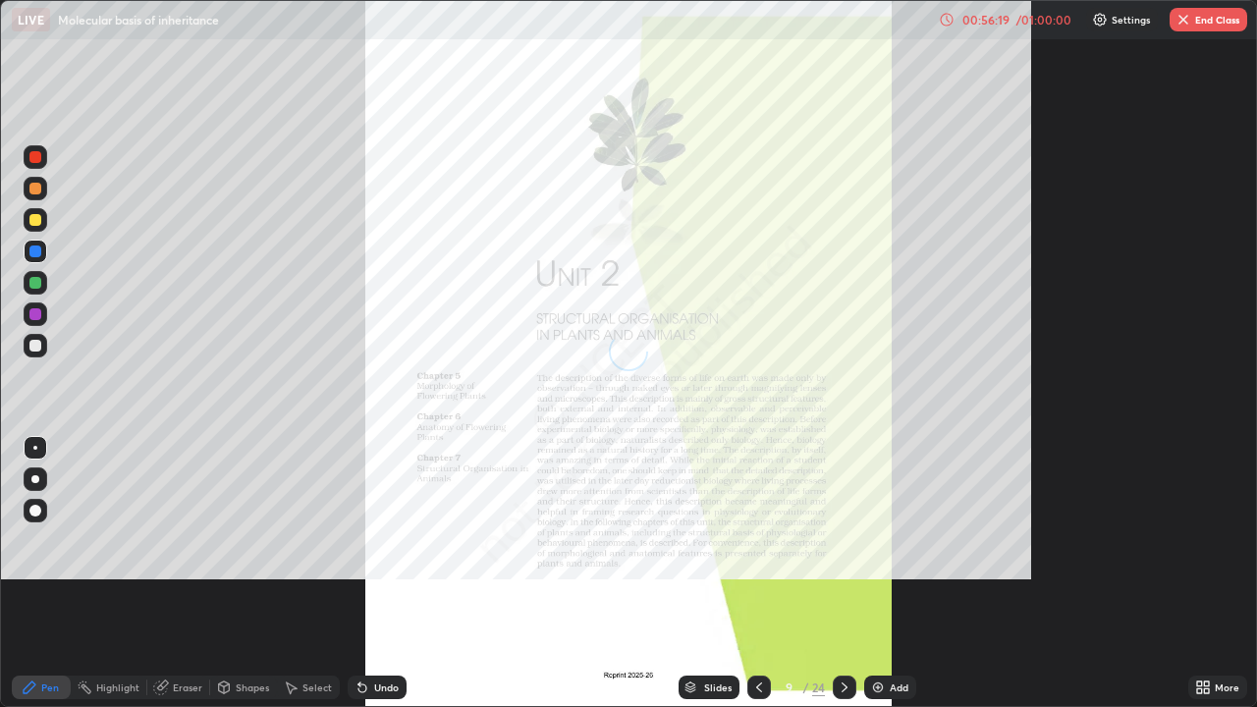
scroll to position [707, 1257]
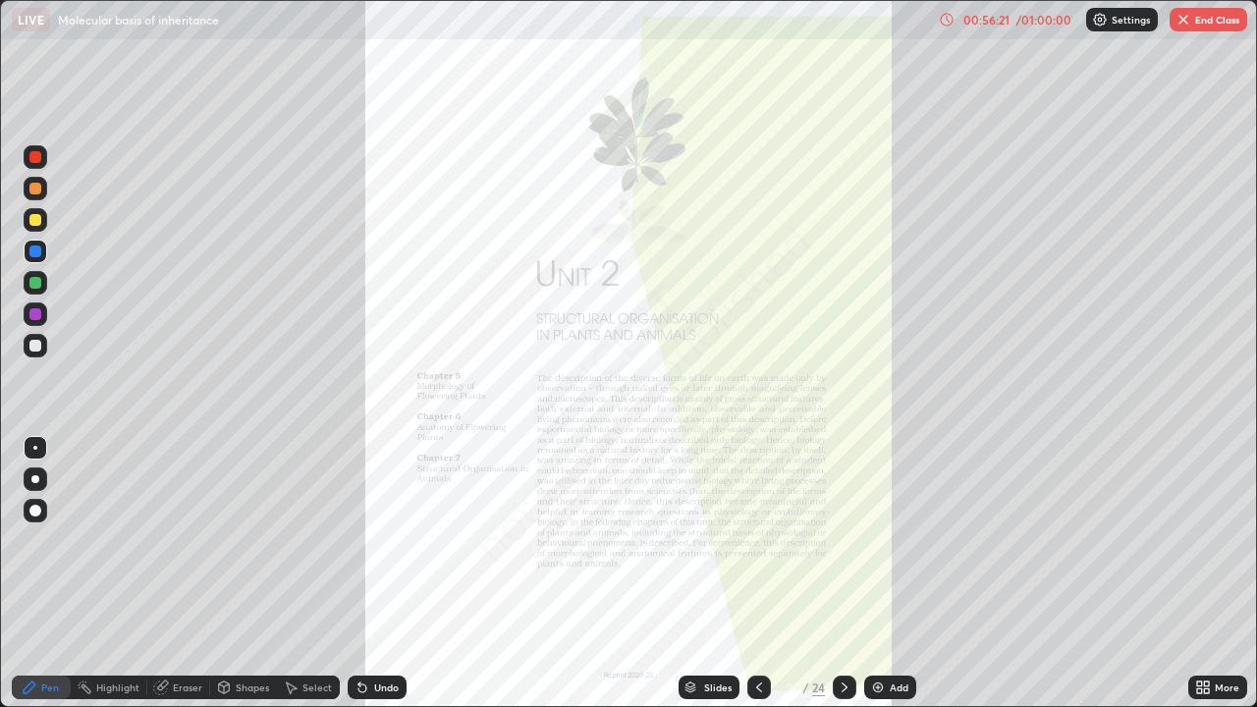
click at [708, 579] on div "Slides" at bounding box center [717, 688] width 27 height 10
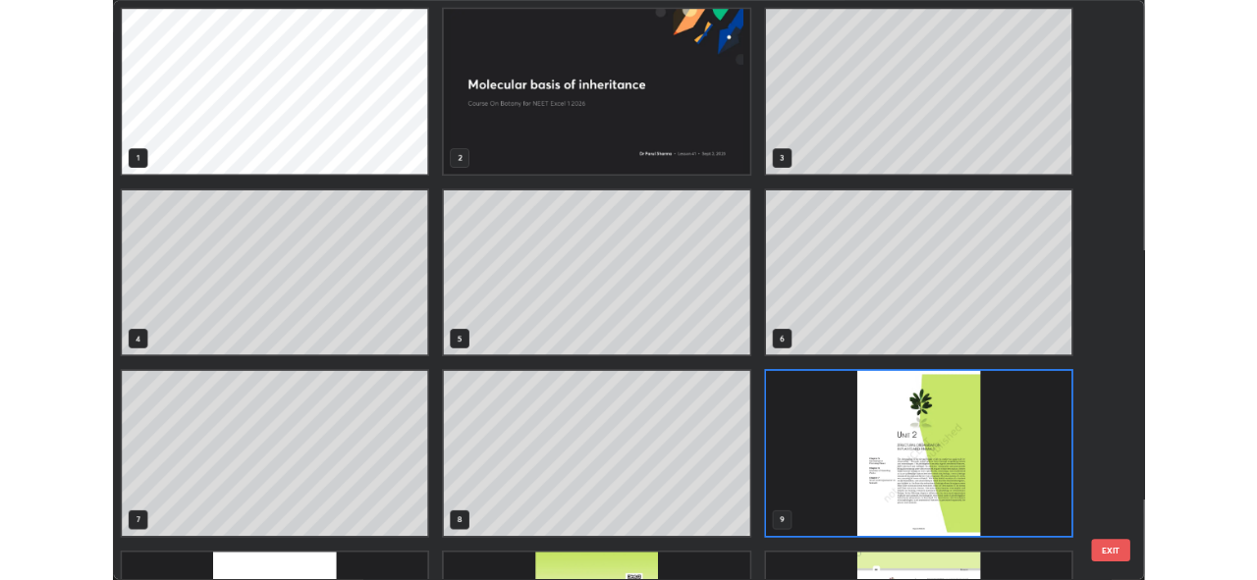
scroll to position [699, 1245]
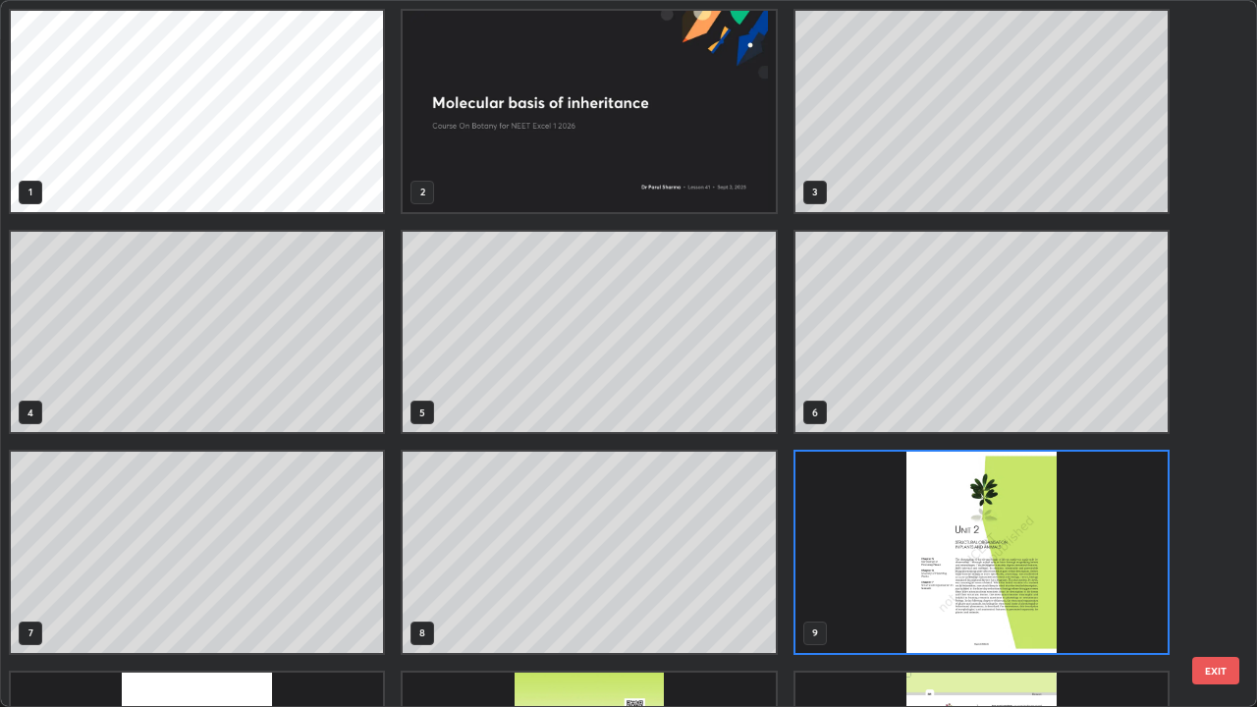
click at [1203, 579] on button "EXIT" at bounding box center [1215, 670] width 47 height 27
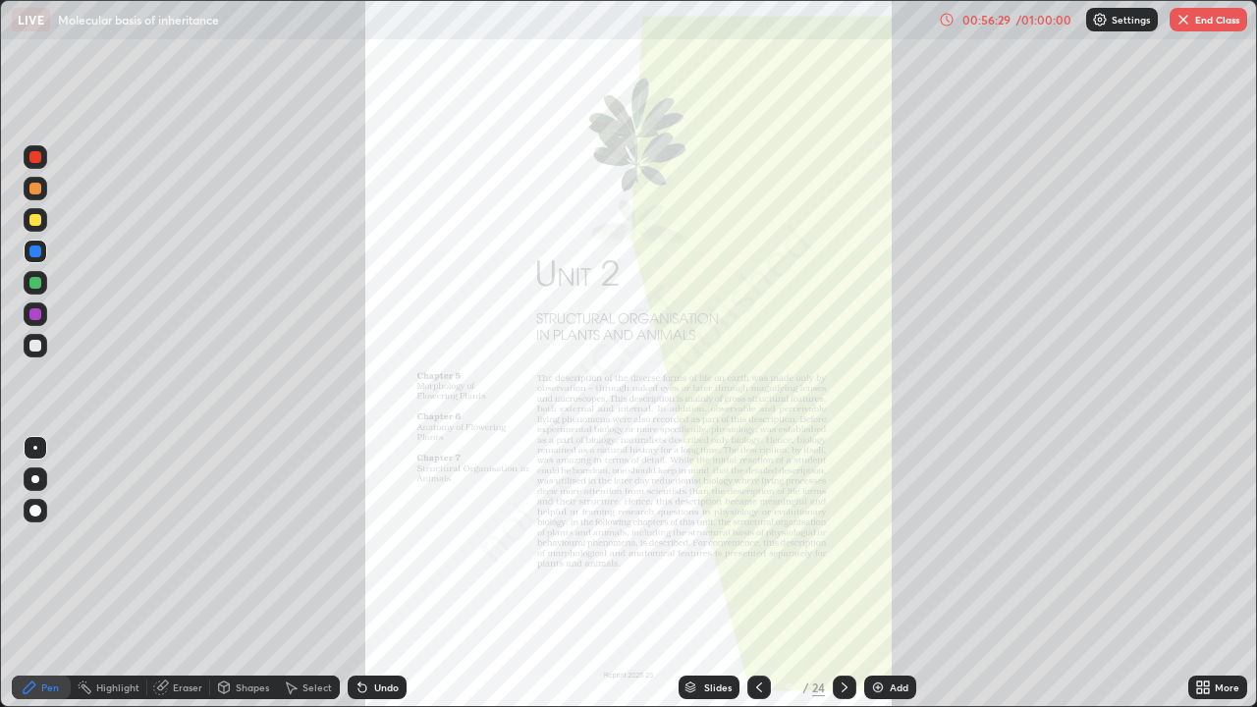
click at [1199, 579] on icon at bounding box center [1199, 684] width 5 height 5
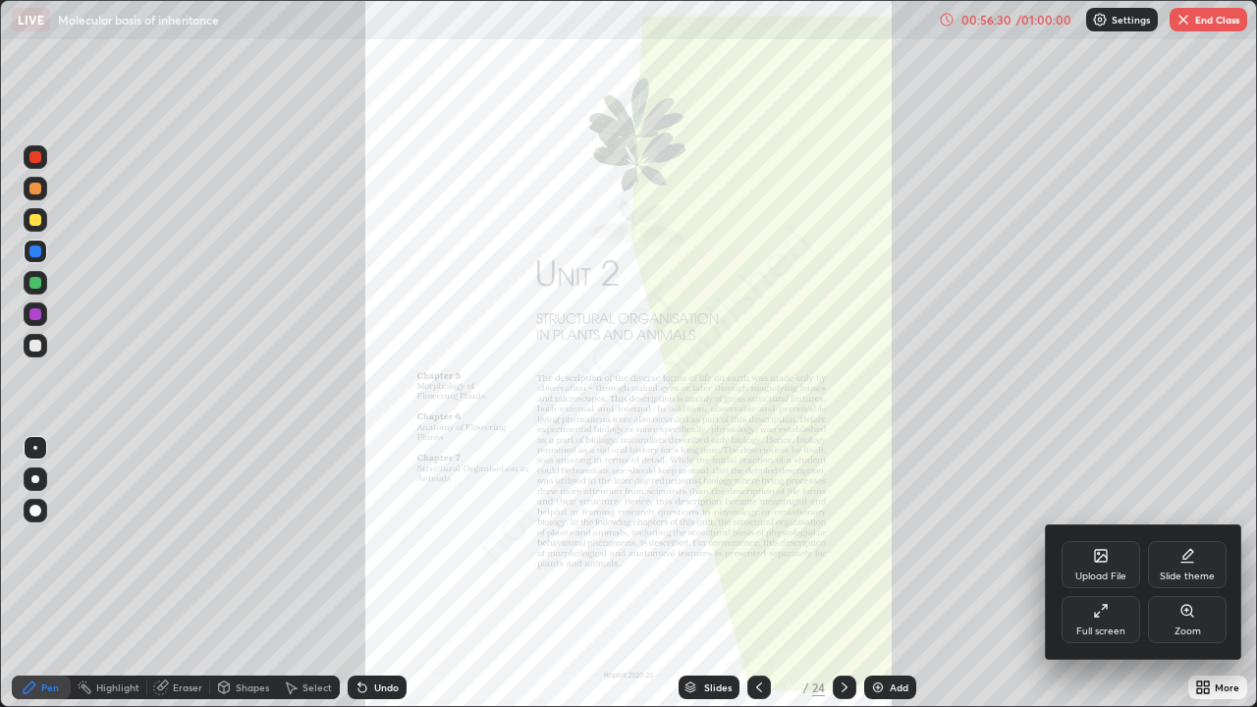
click at [1100, 561] on icon at bounding box center [1101, 556] width 12 height 12
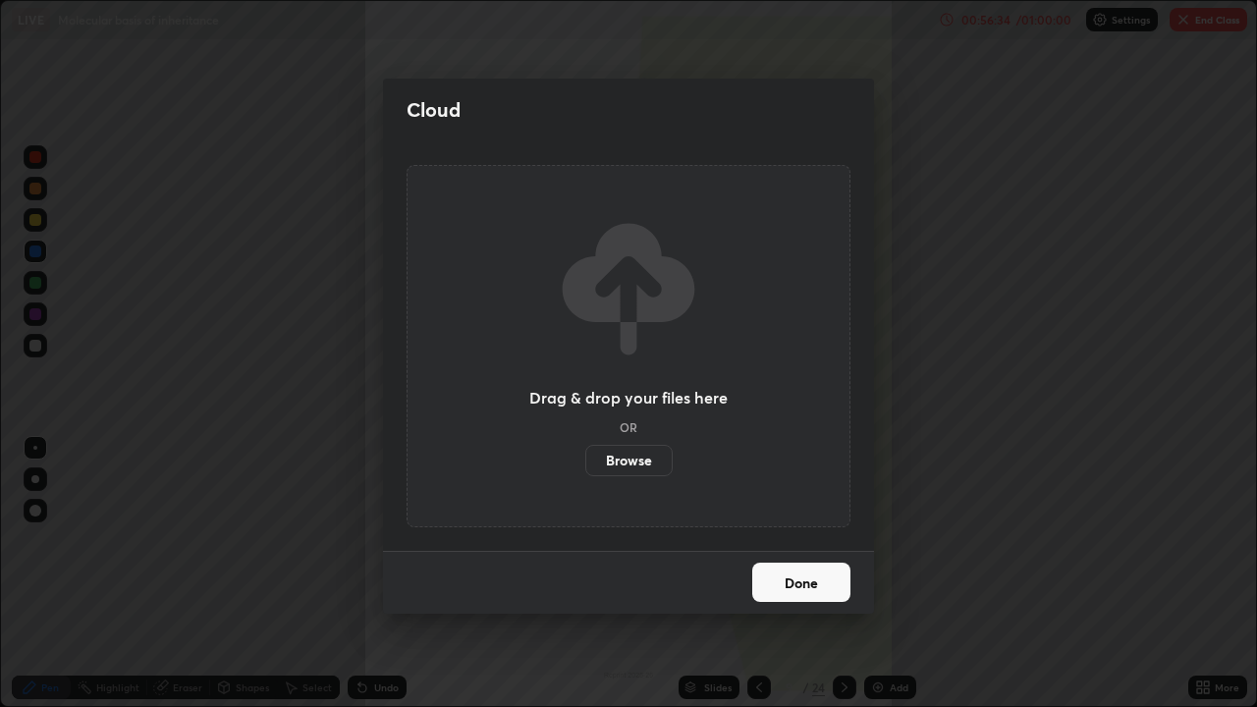
click at [632, 456] on label "Browse" at bounding box center [628, 460] width 87 height 31
click at [585, 456] on input "Browse" at bounding box center [585, 460] width 0 height 31
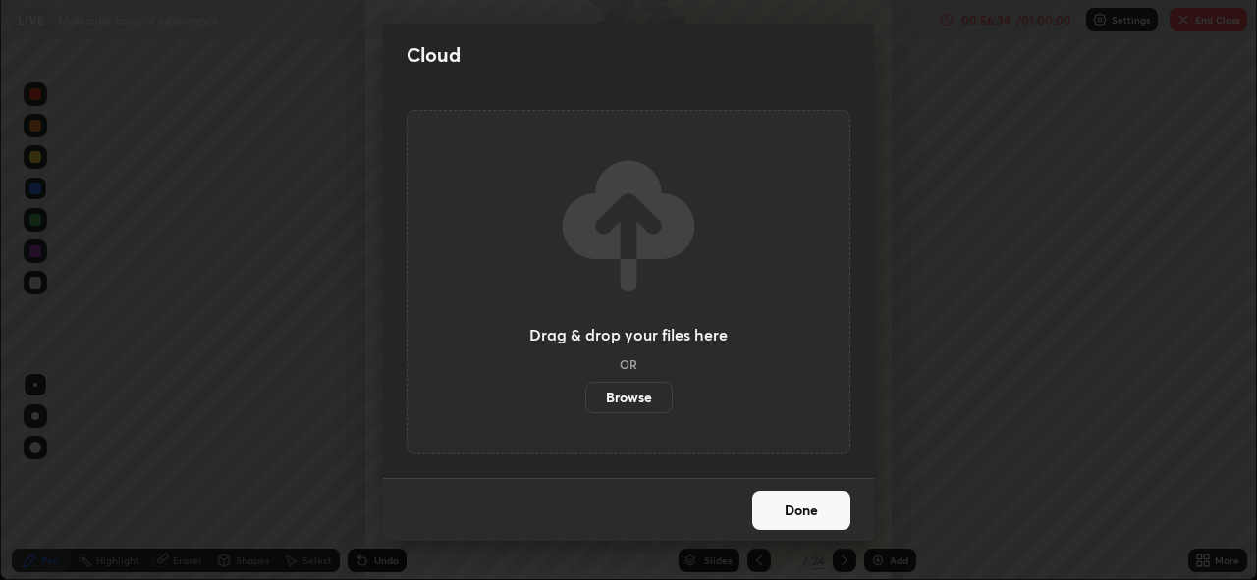
scroll to position [97628, 96951]
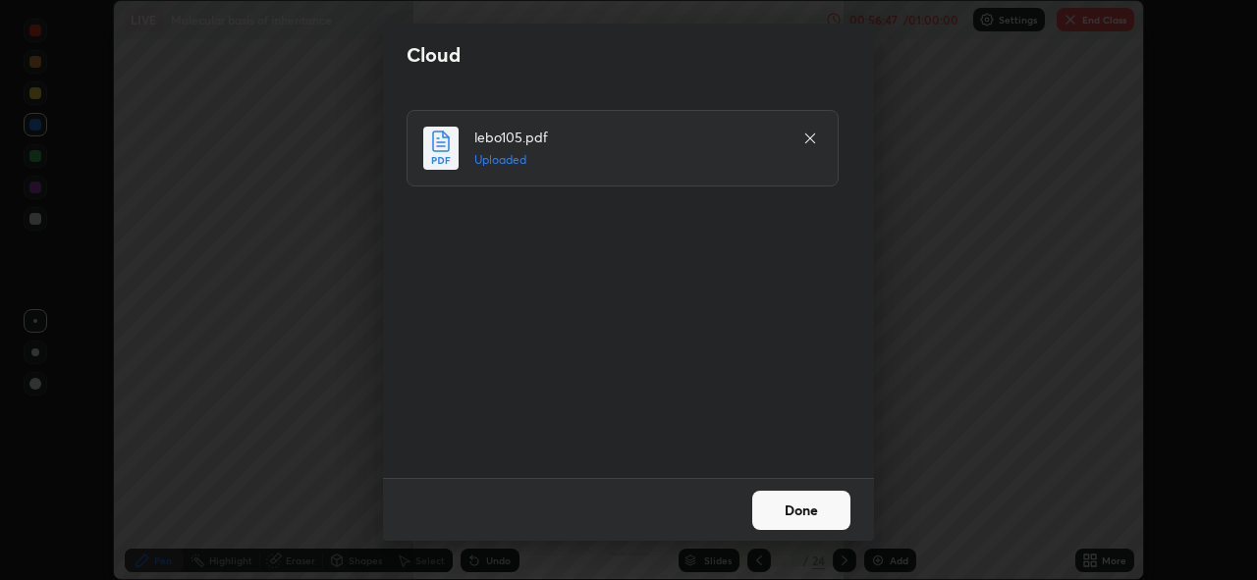
click at [801, 504] on button "Done" at bounding box center [801, 510] width 98 height 39
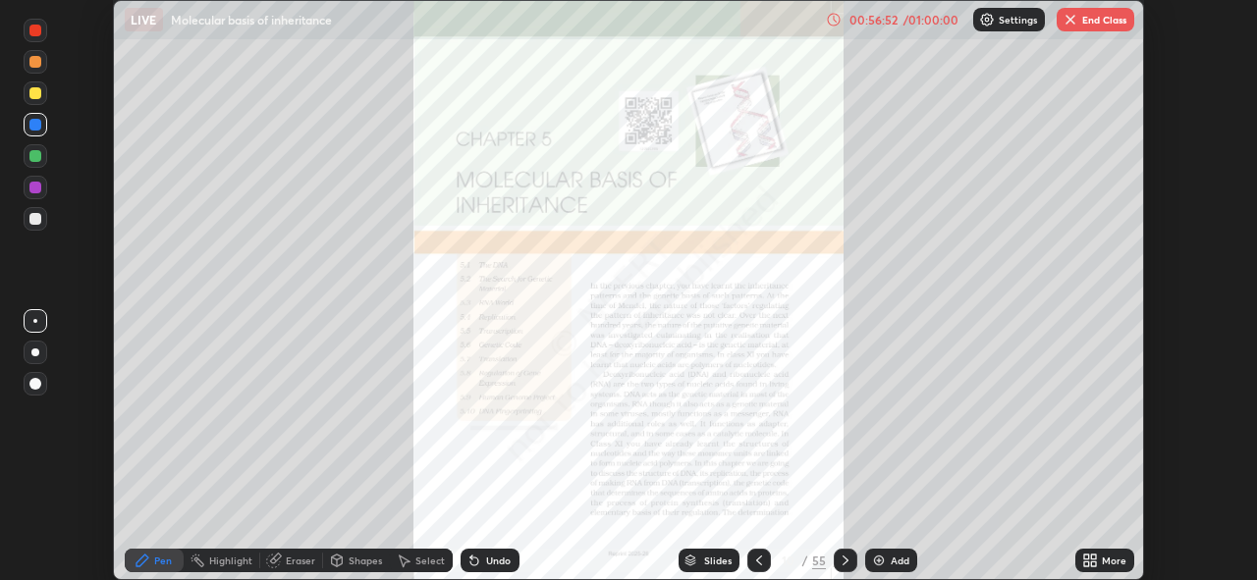
click at [709, 560] on div "Slides" at bounding box center [717, 561] width 27 height 10
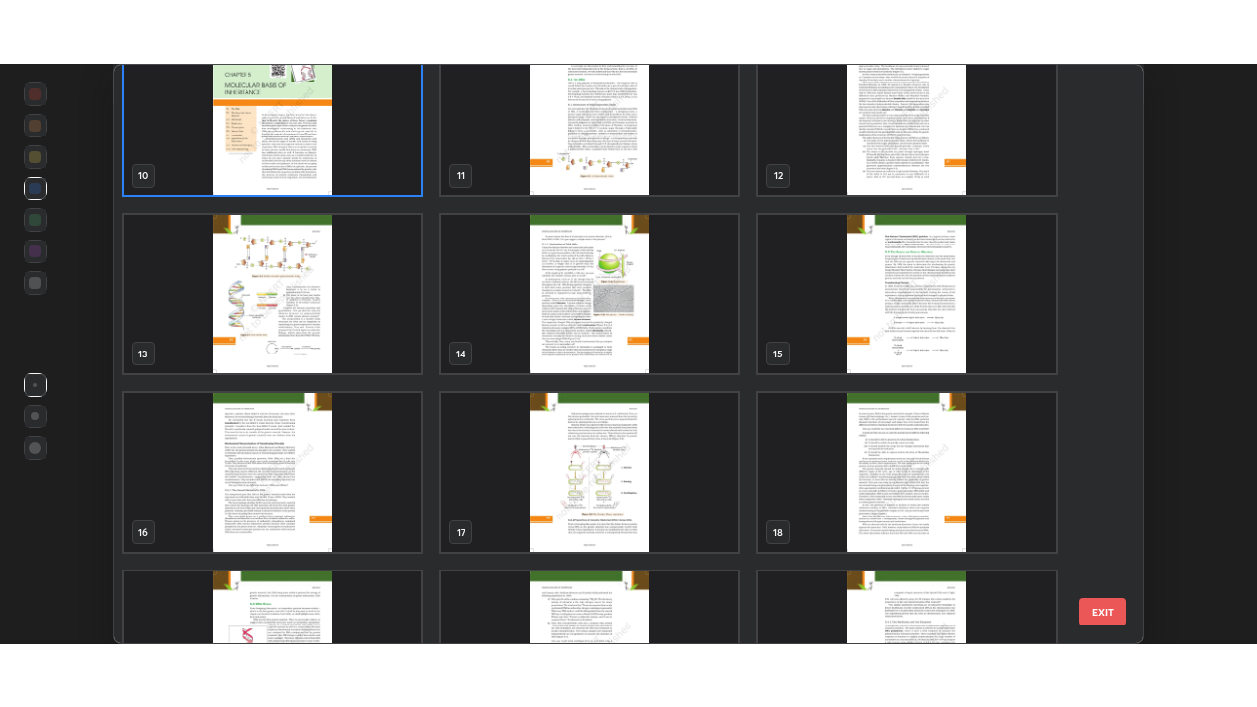
scroll to position [469, 0]
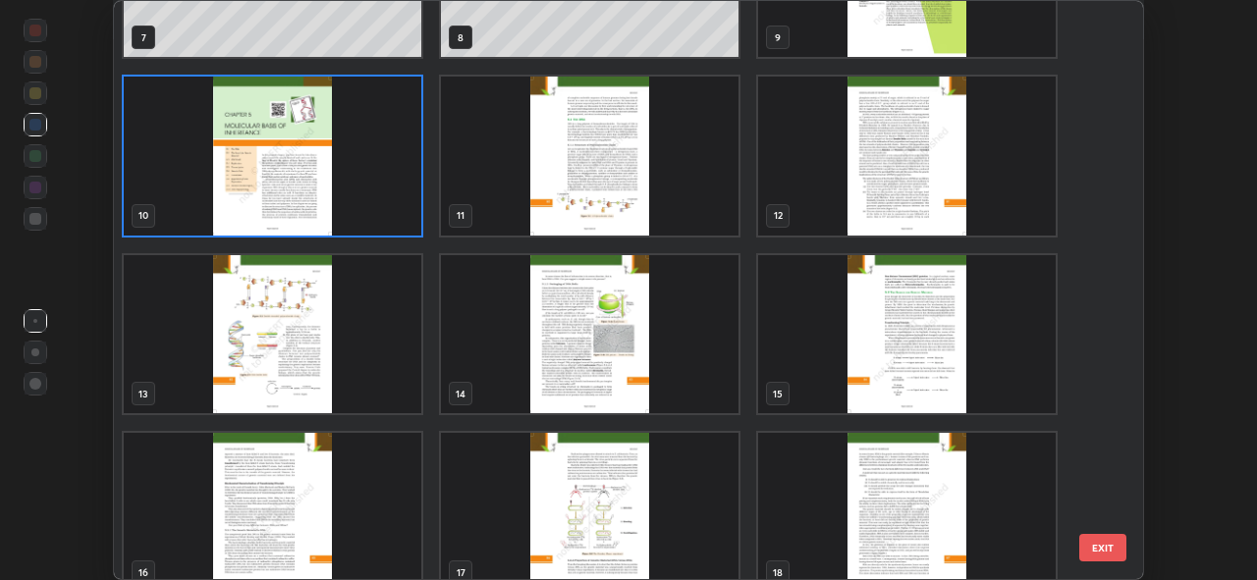
click at [819, 188] on img "grid" at bounding box center [907, 156] width 298 height 159
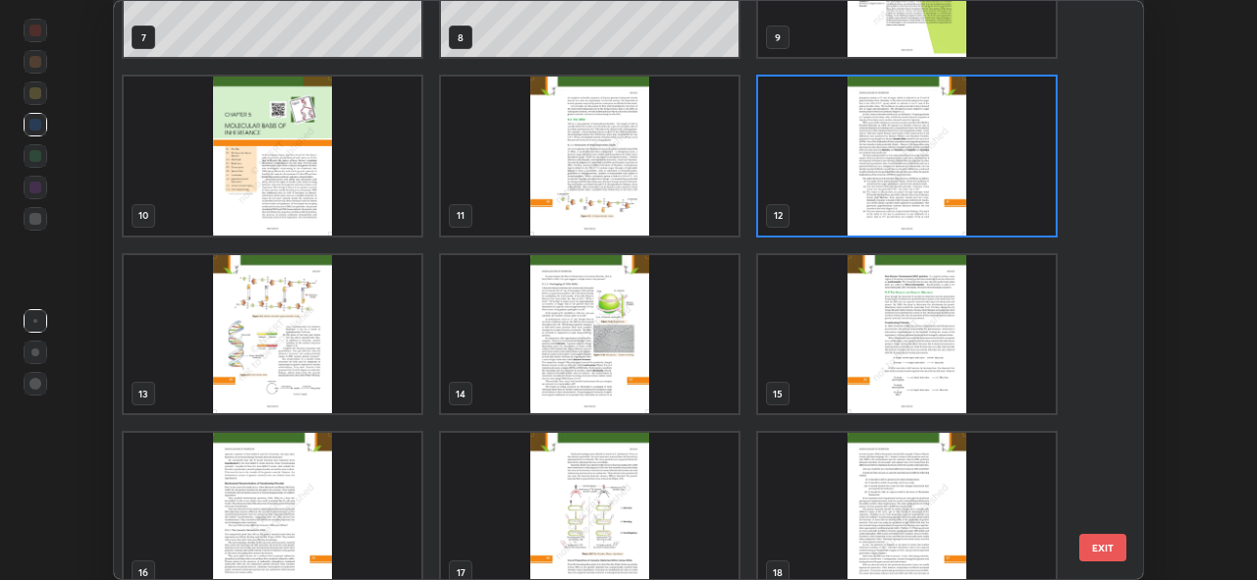
click at [819, 188] on img "grid" at bounding box center [907, 156] width 298 height 159
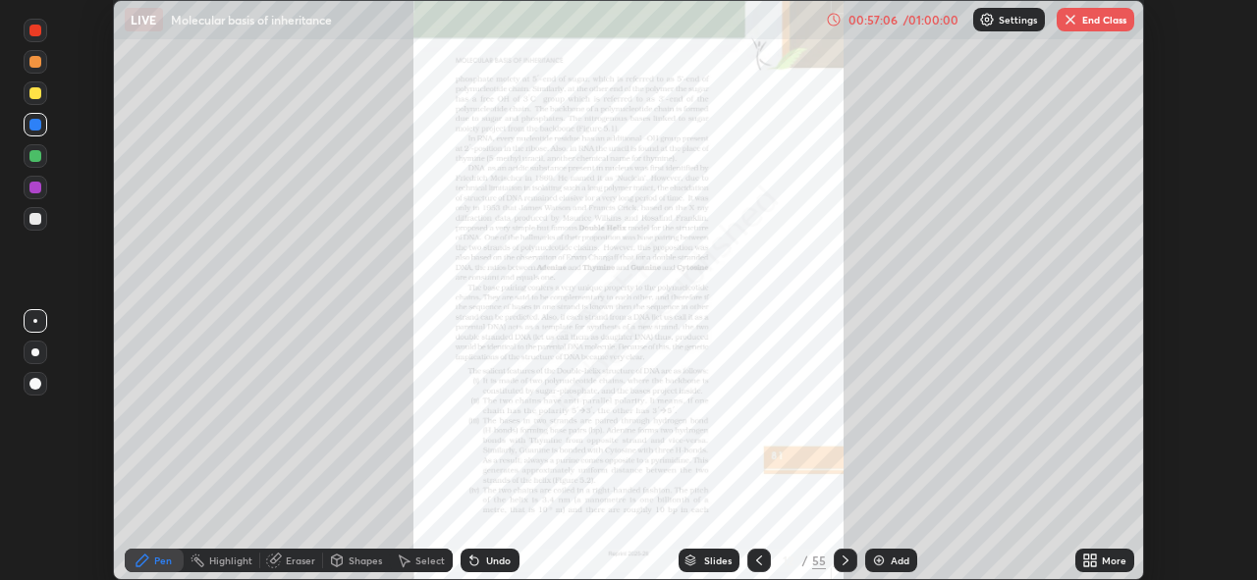
click at [1104, 566] on div "More" at bounding box center [1114, 561] width 25 height 10
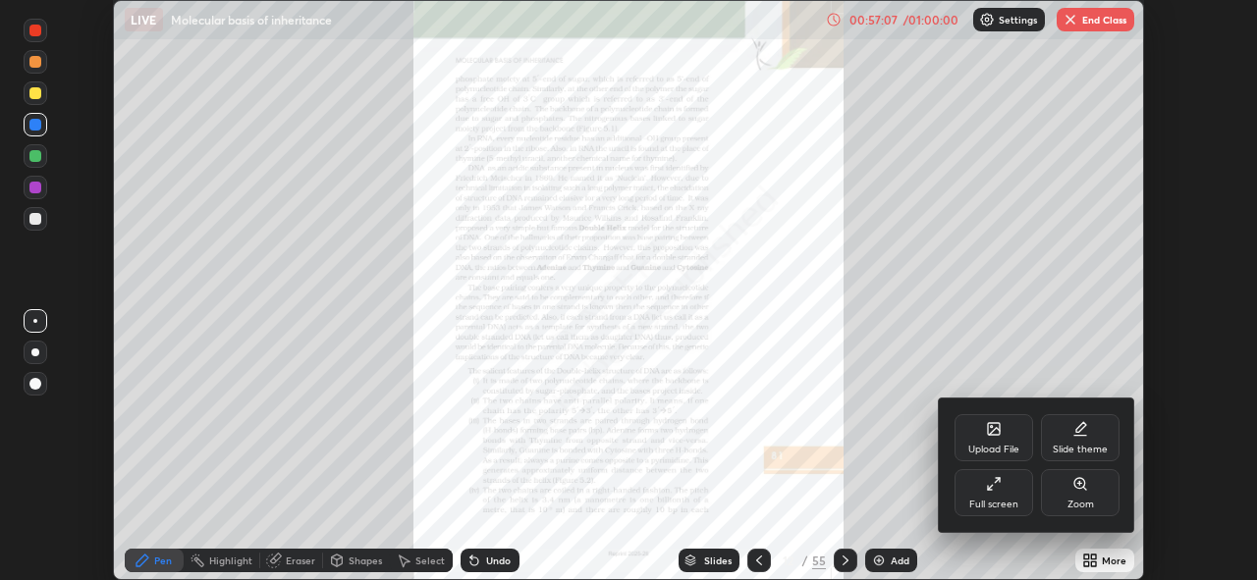
click at [995, 504] on div "Full screen" at bounding box center [993, 505] width 49 height 10
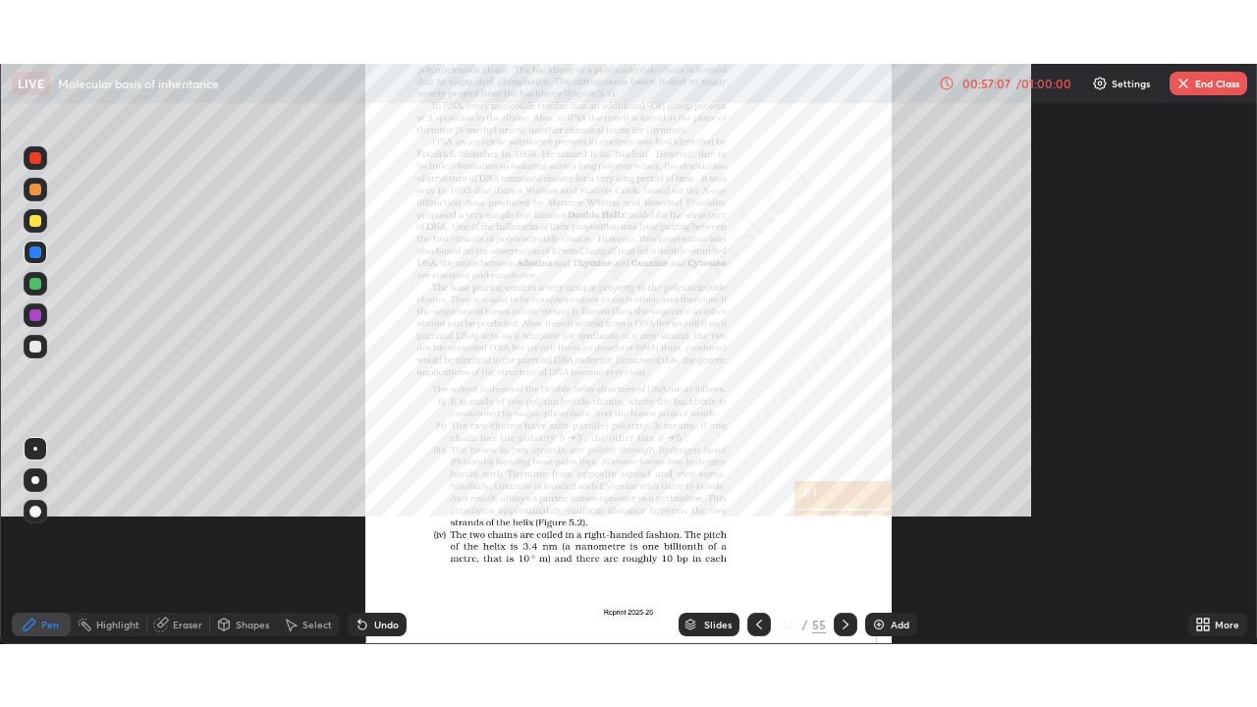
scroll to position [707, 1257]
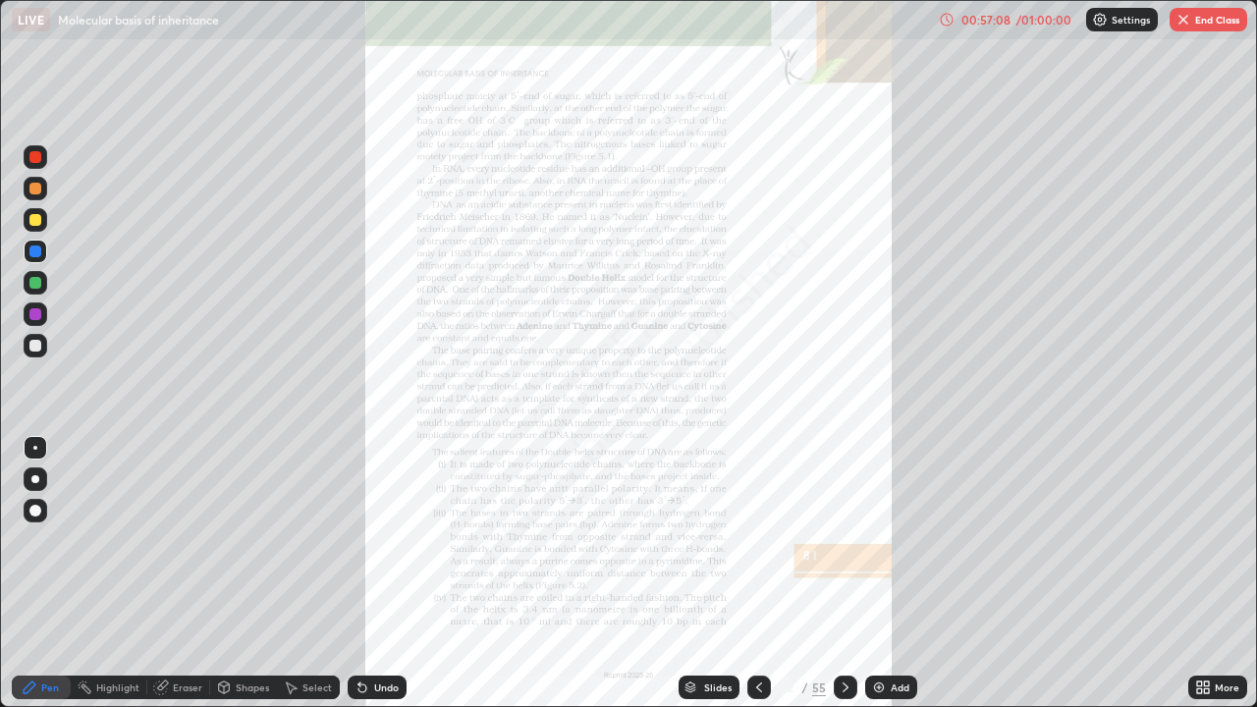
click at [1206, 579] on icon at bounding box center [1206, 690] width 5 height 5
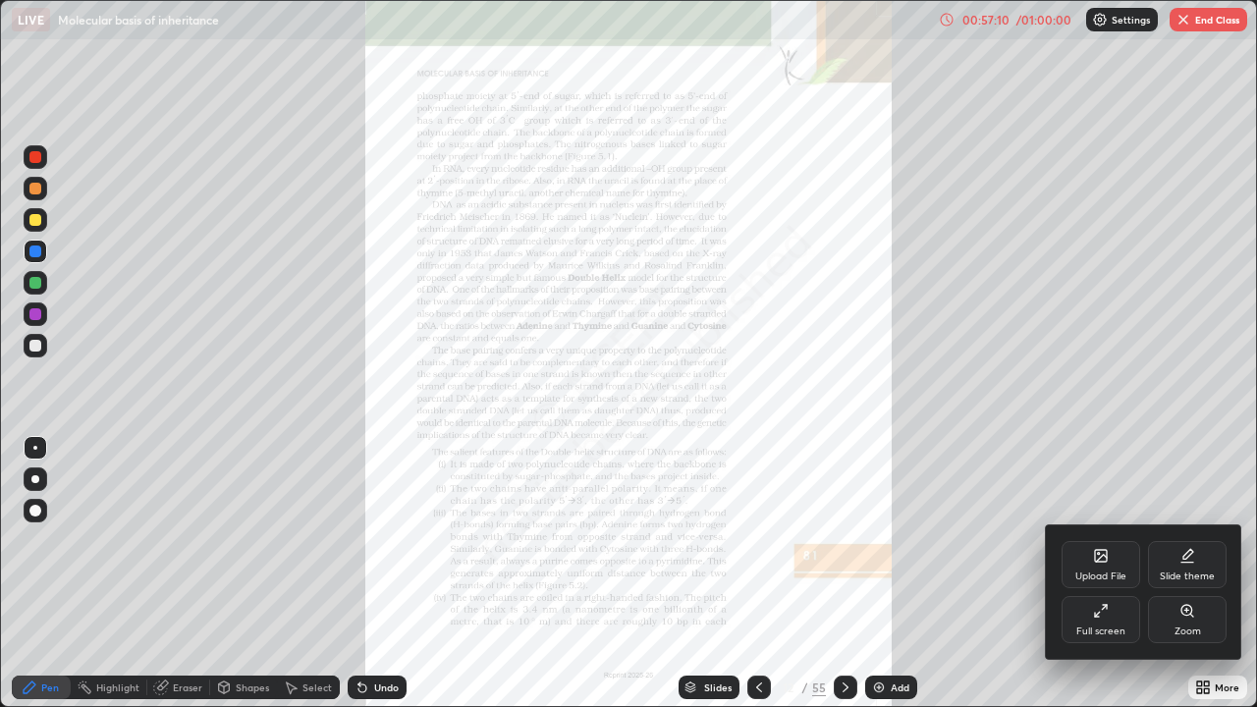
click at [1183, 579] on icon at bounding box center [1187, 611] width 16 height 16
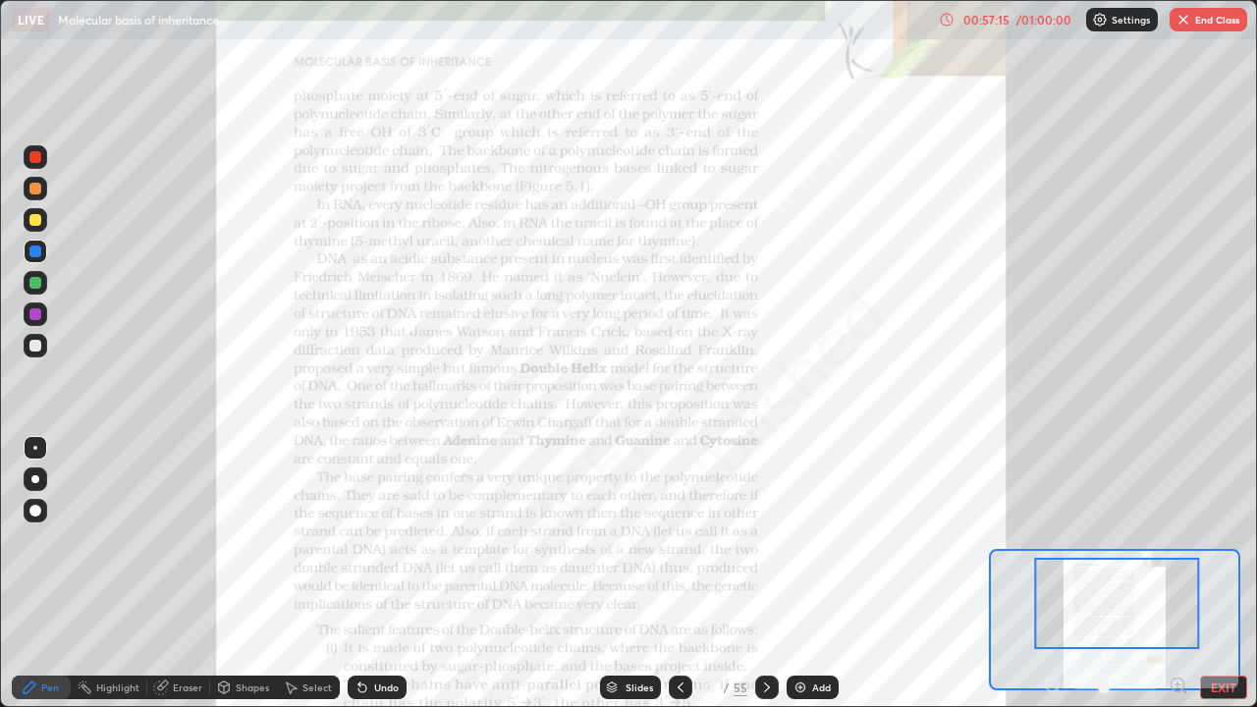
click at [39, 222] on div at bounding box center [35, 220] width 12 height 12
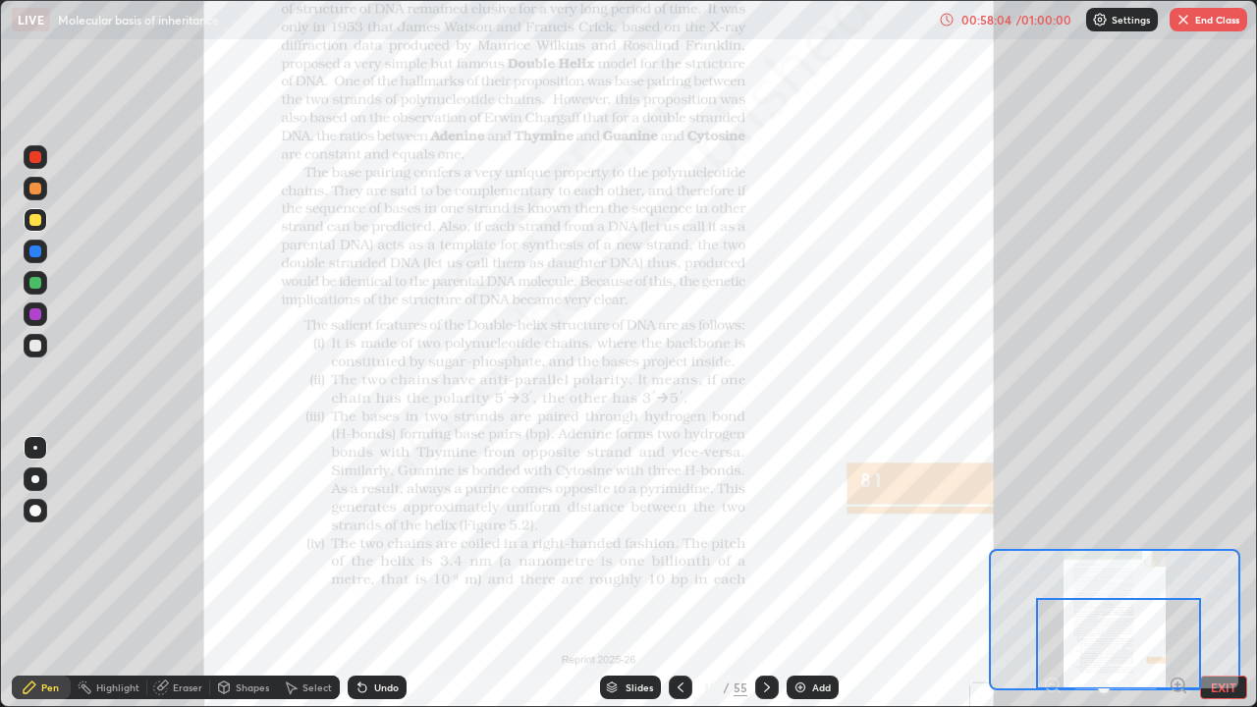
click at [632, 579] on div "Slides" at bounding box center [639, 688] width 27 height 10
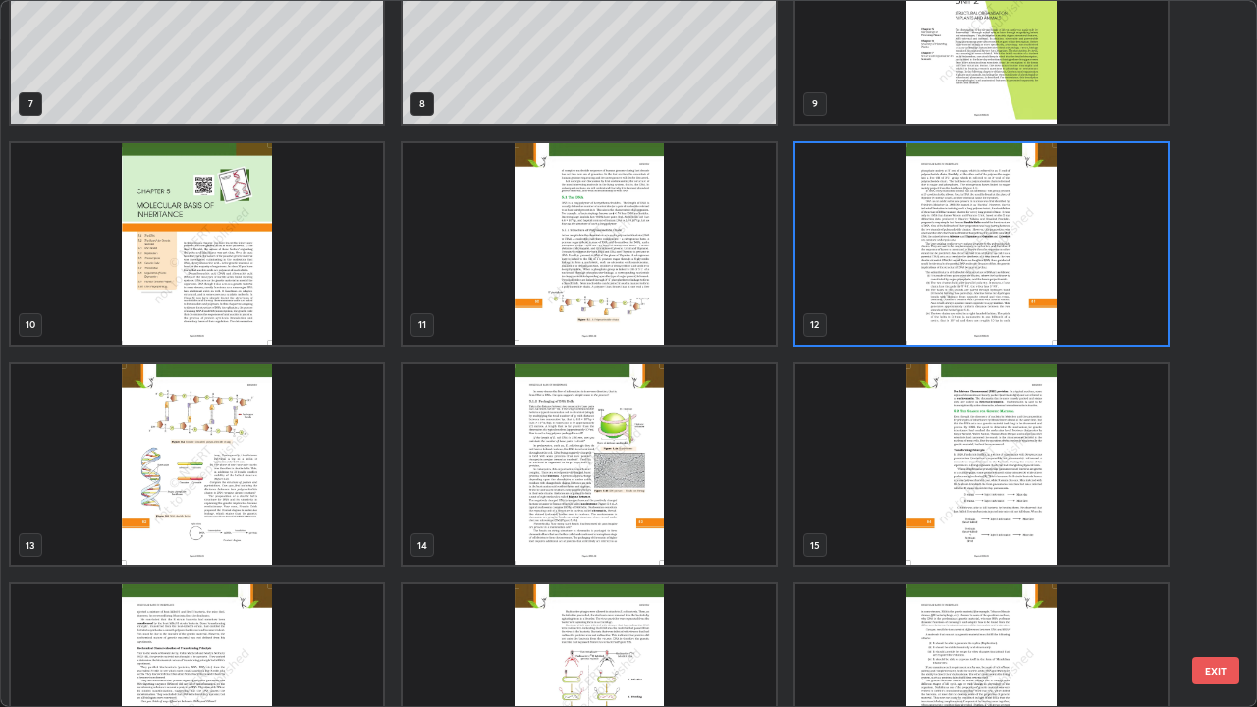
scroll to position [546, 0]
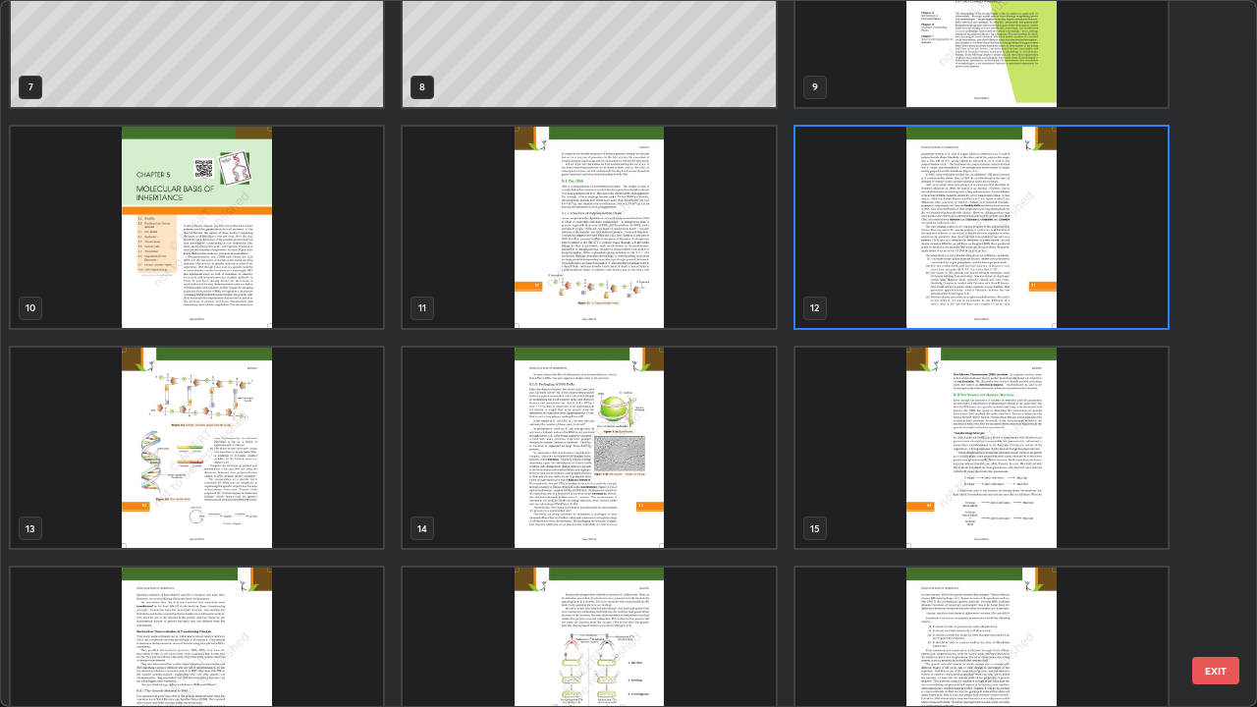
click at [573, 430] on img "grid" at bounding box center [589, 448] width 372 height 201
click at [573, 429] on img "grid" at bounding box center [589, 448] width 372 height 201
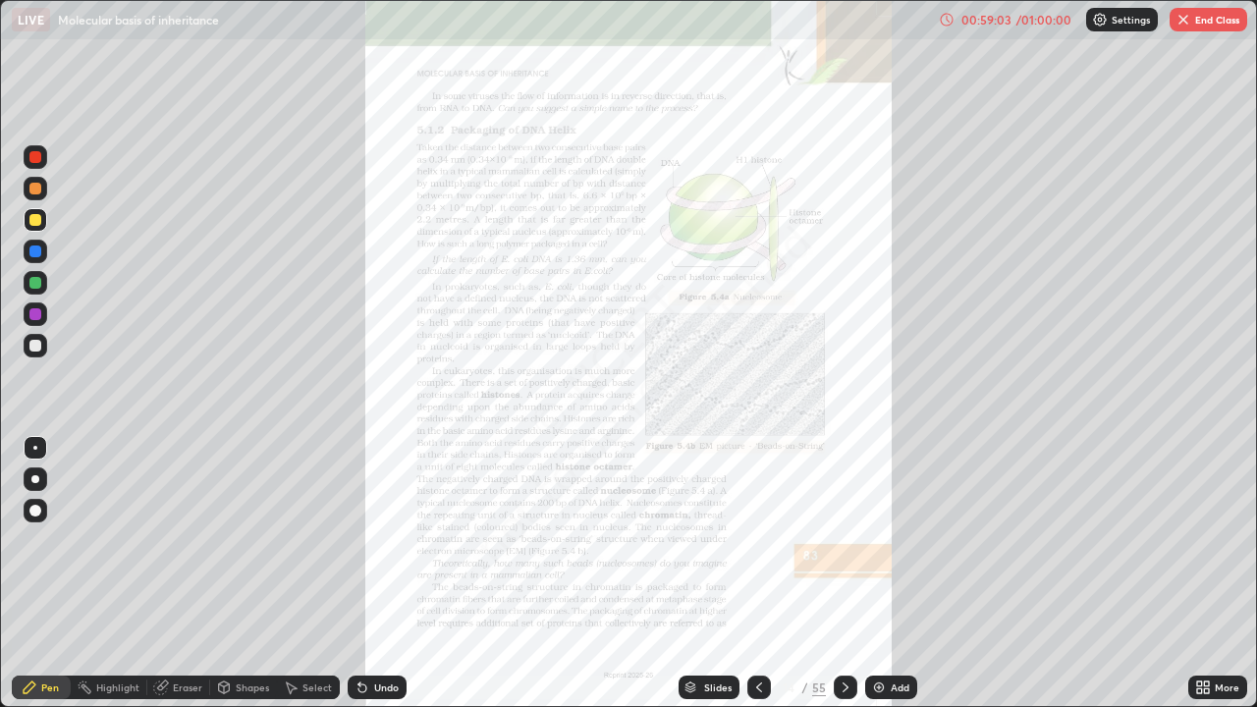
click at [1204, 23] on button "End Class" at bounding box center [1209, 20] width 78 height 24
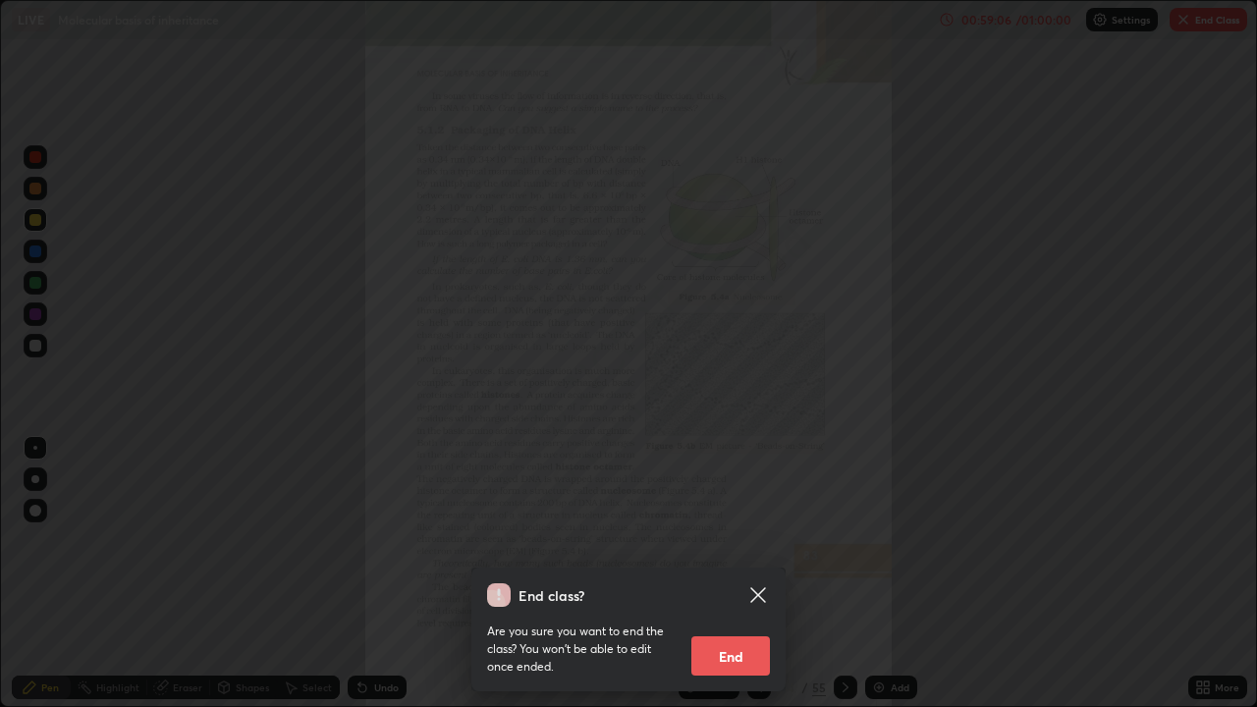
click at [734, 579] on button "End" at bounding box center [730, 655] width 79 height 39
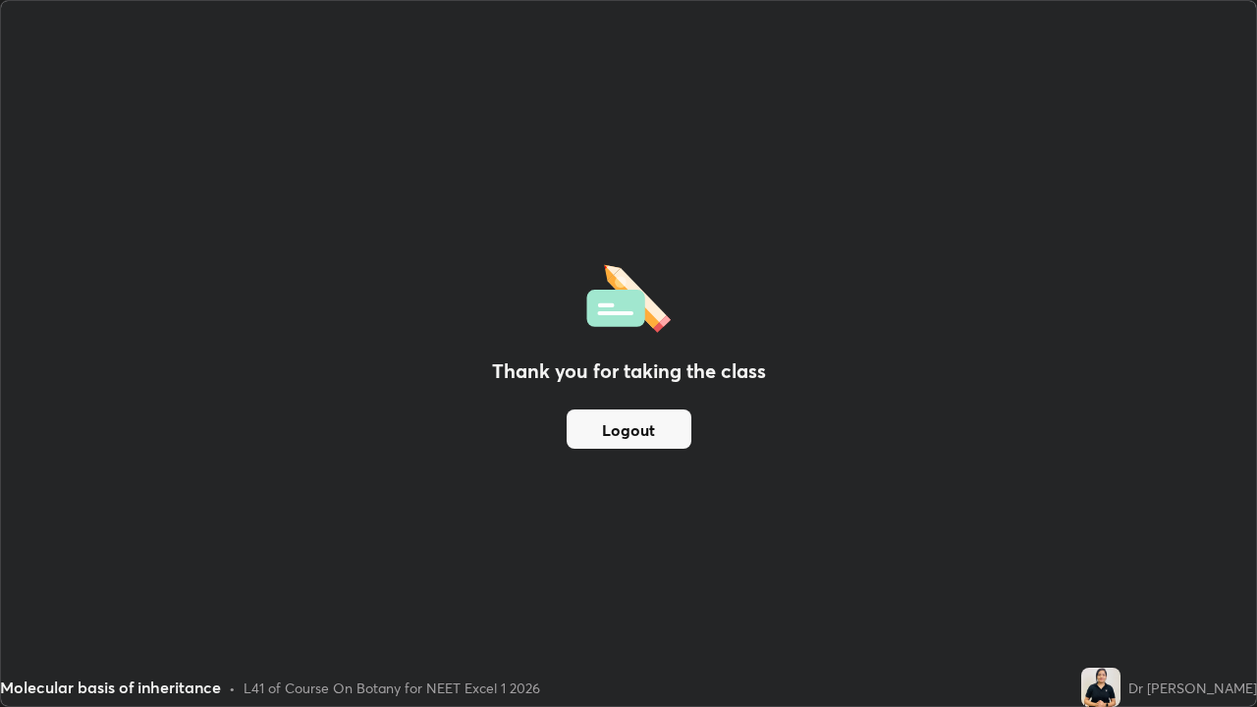
click at [1132, 579] on div "Thank you for taking the class Logout" at bounding box center [628, 353] width 1255 height 705
click at [671, 427] on button "Logout" at bounding box center [629, 429] width 125 height 39
